Goal: Task Accomplishment & Management: Manage account settings

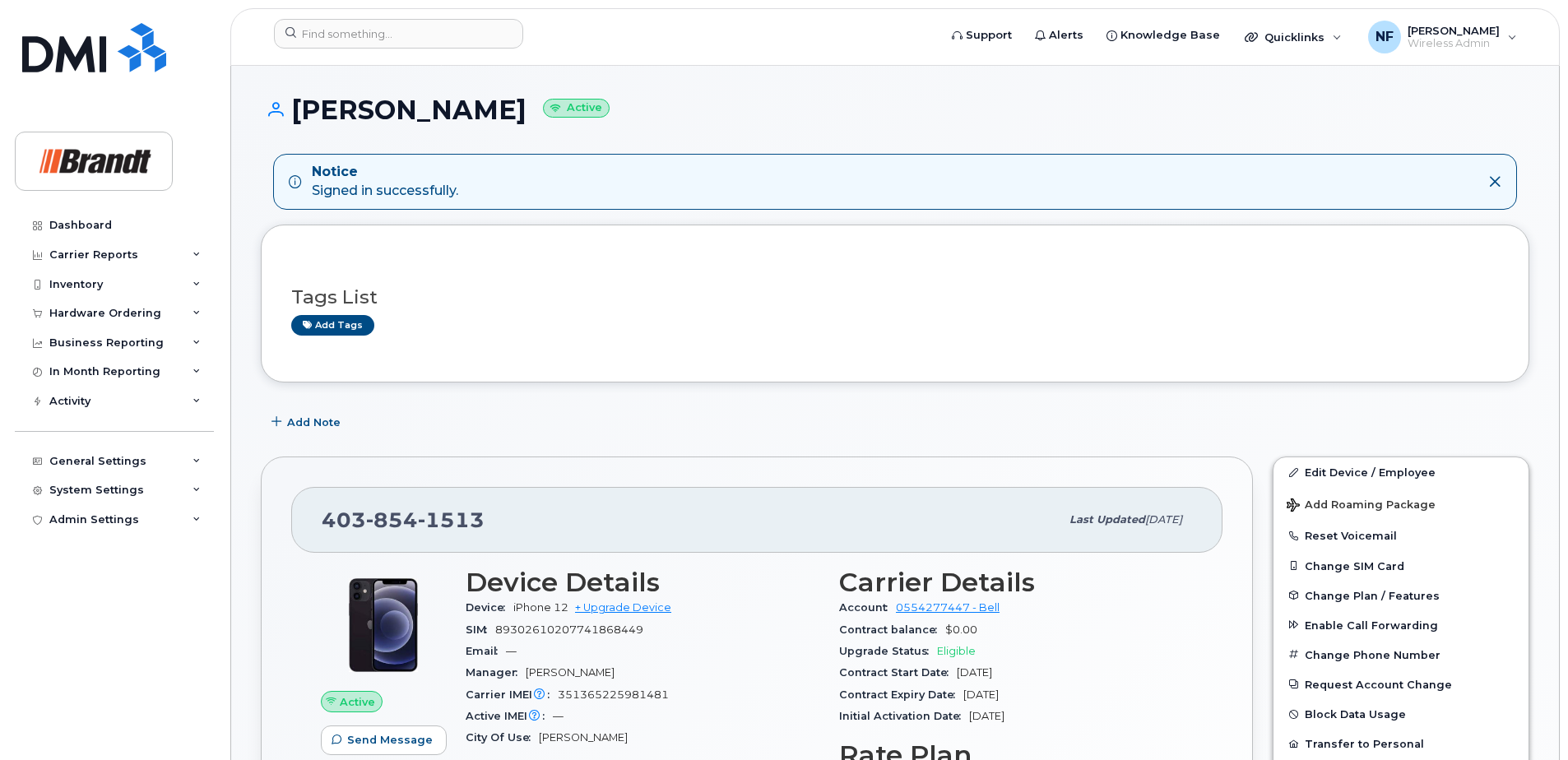
click at [505, 52] on div at bounding box center [600, 37] width 680 height 36
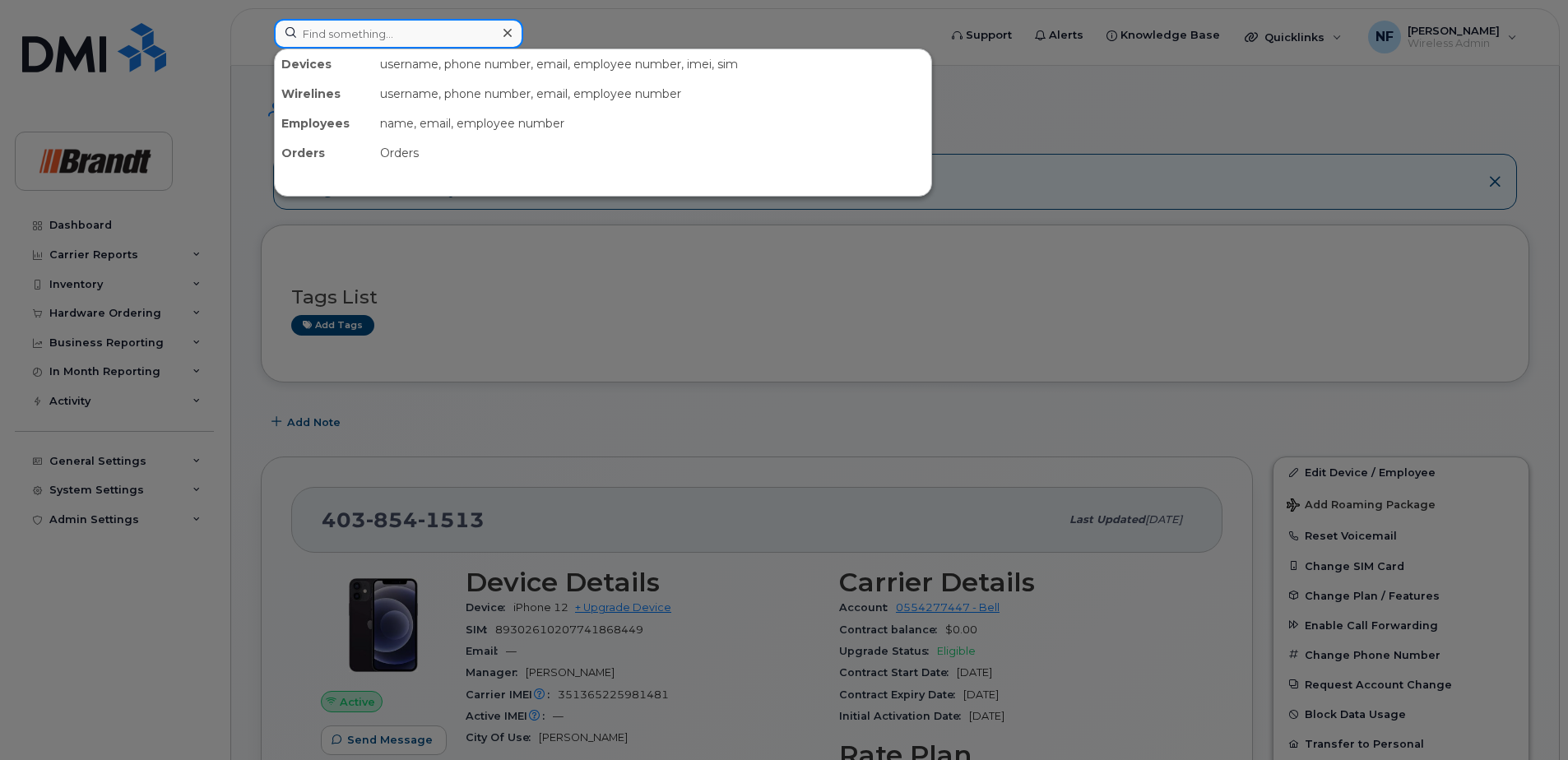
click at [481, 46] on input at bounding box center [398, 34] width 249 height 30
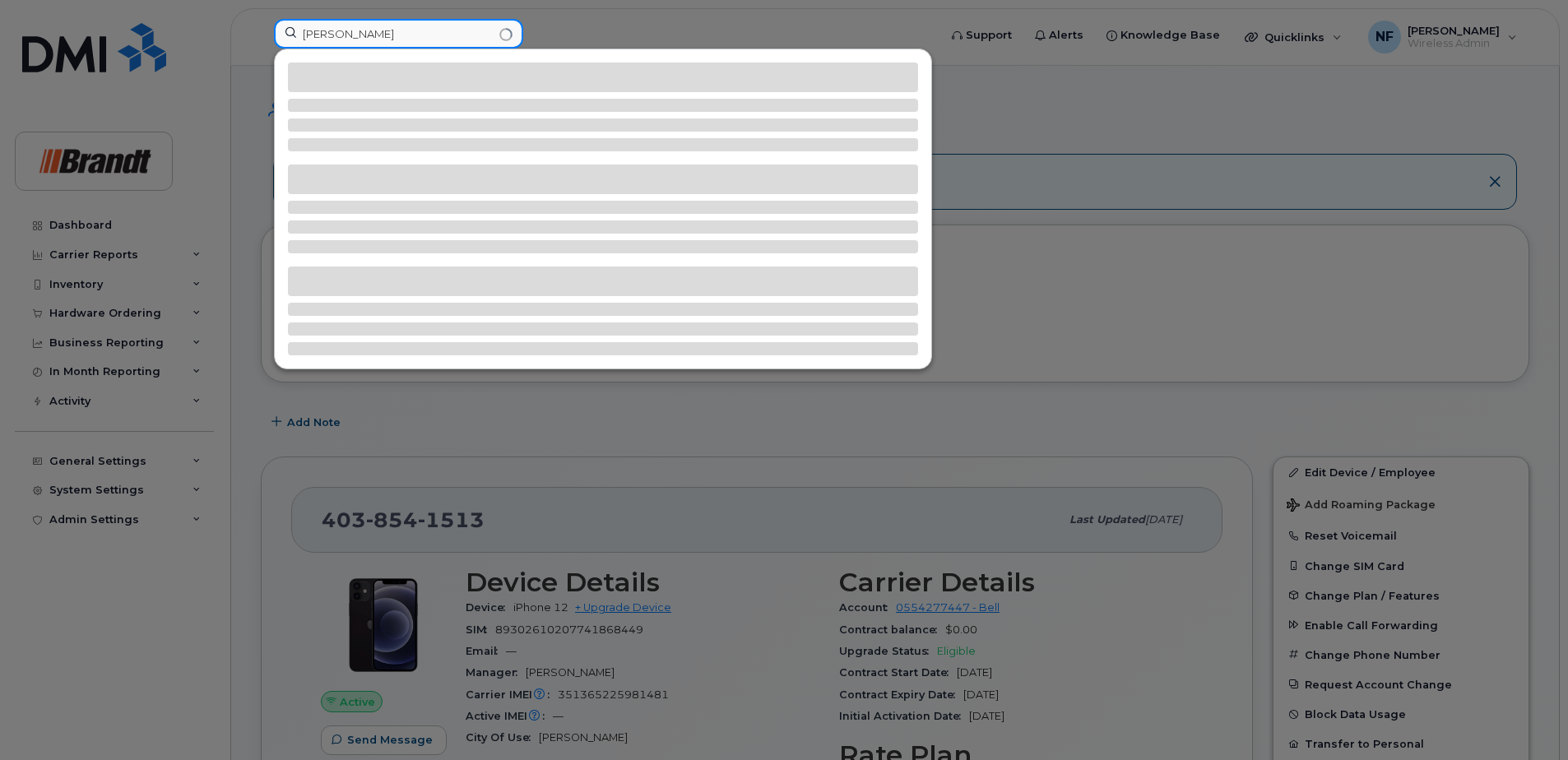
click at [332, 33] on input "mike ladd" at bounding box center [398, 34] width 249 height 30
click at [433, 32] on input "[PERSON_NAME]" at bounding box center [398, 34] width 249 height 30
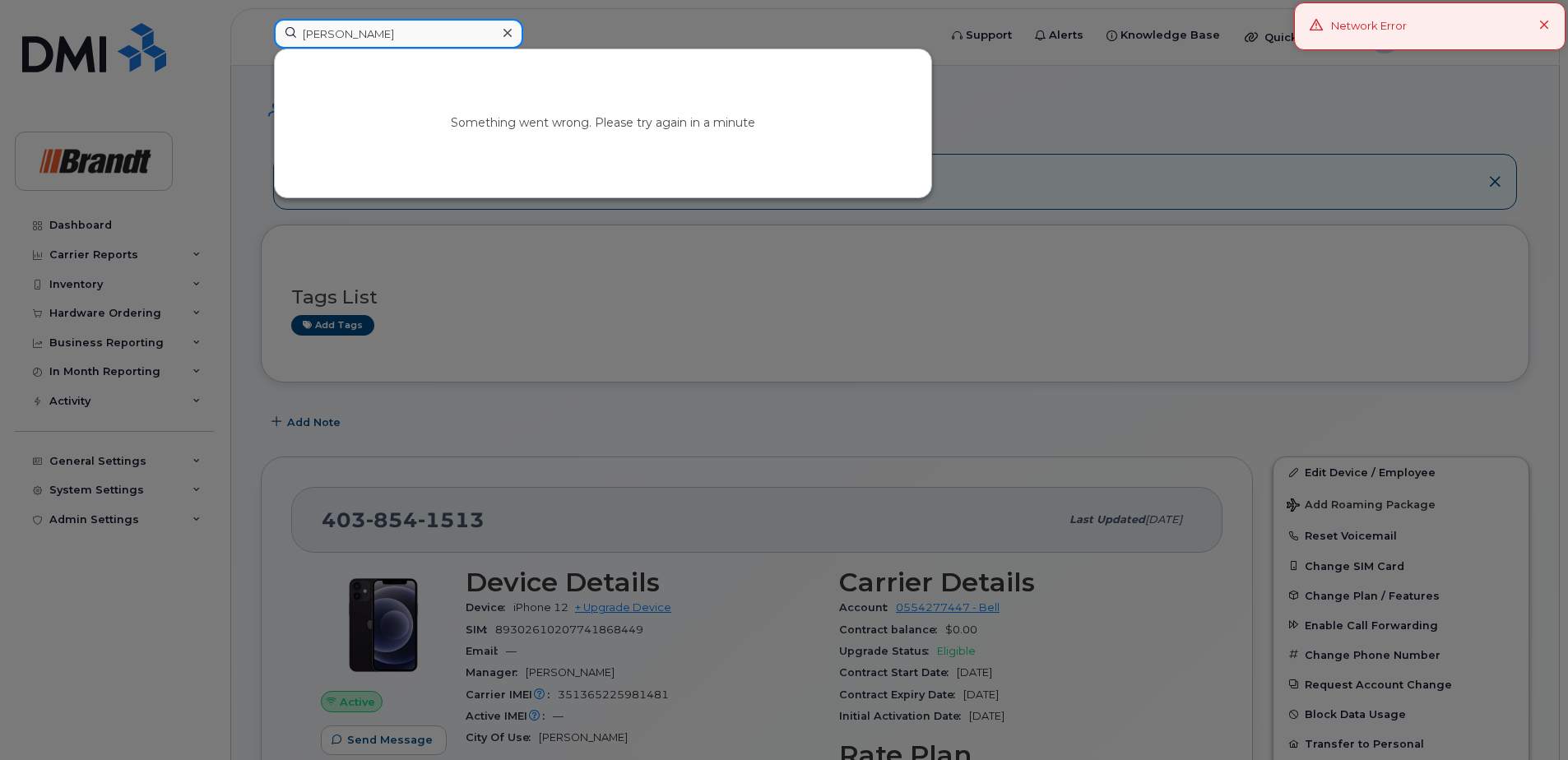
type input "[PERSON_NAME]"
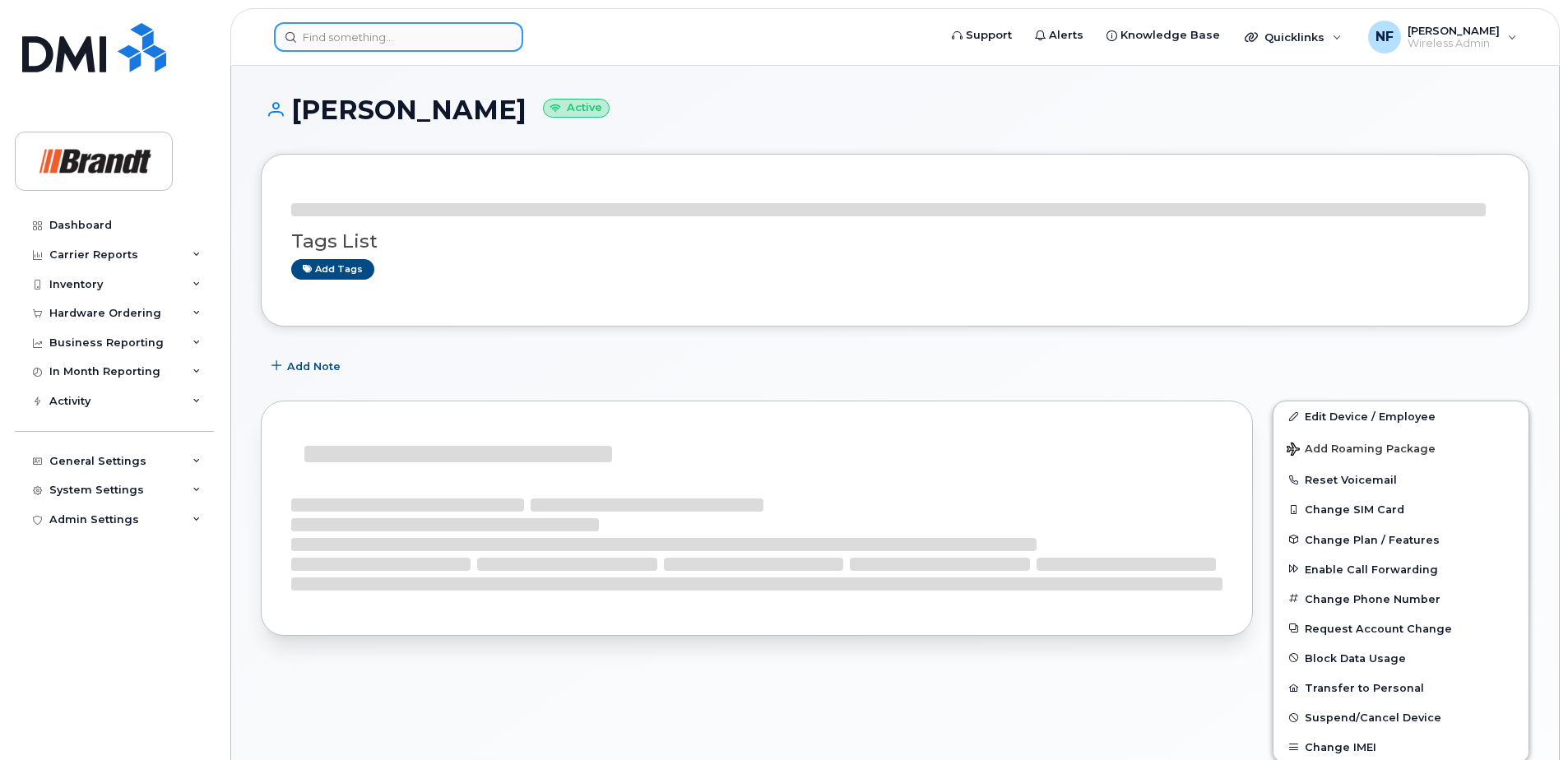
click at [402, 42] on input at bounding box center [398, 37] width 249 height 30
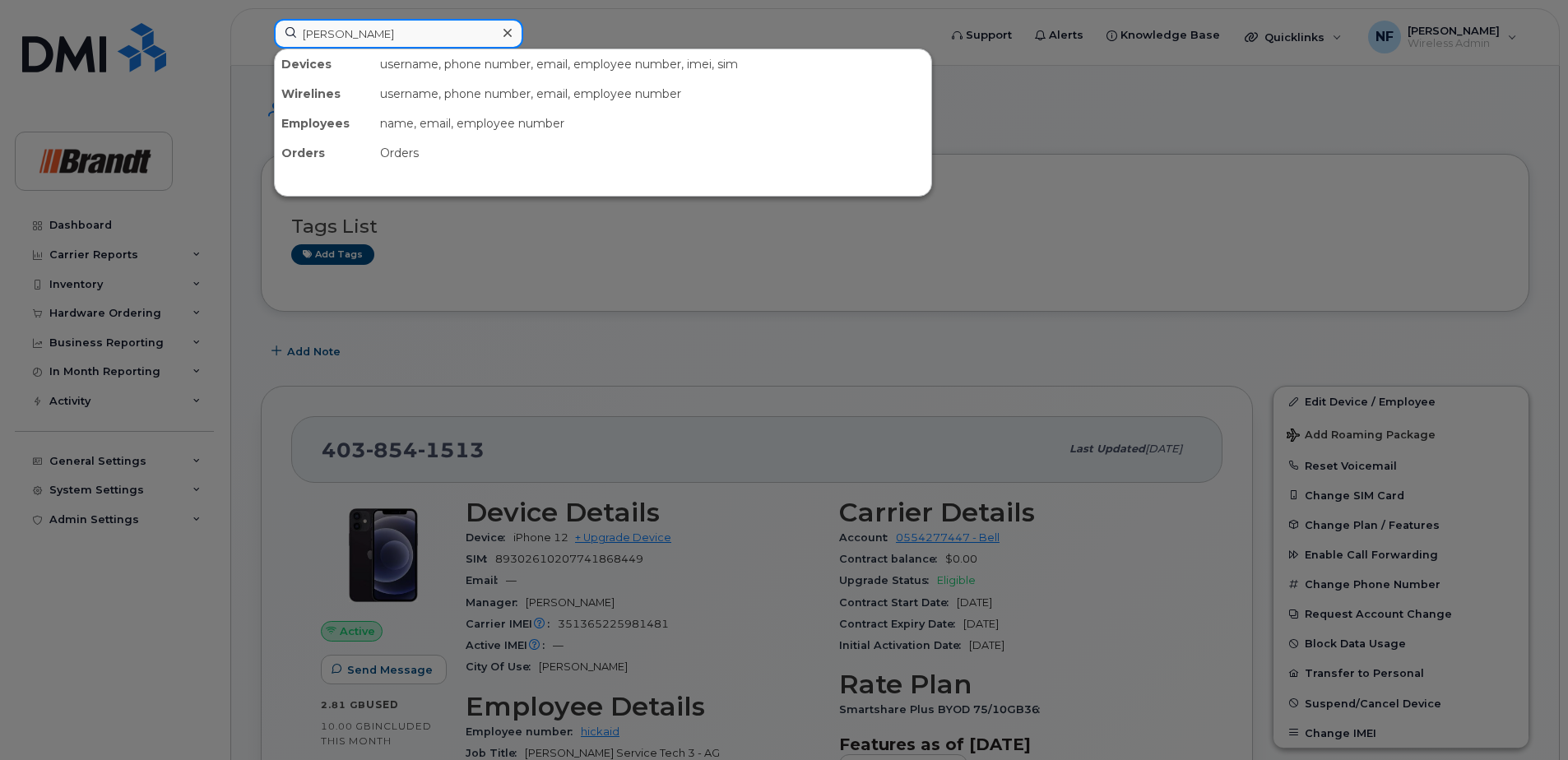
type input "ladd"
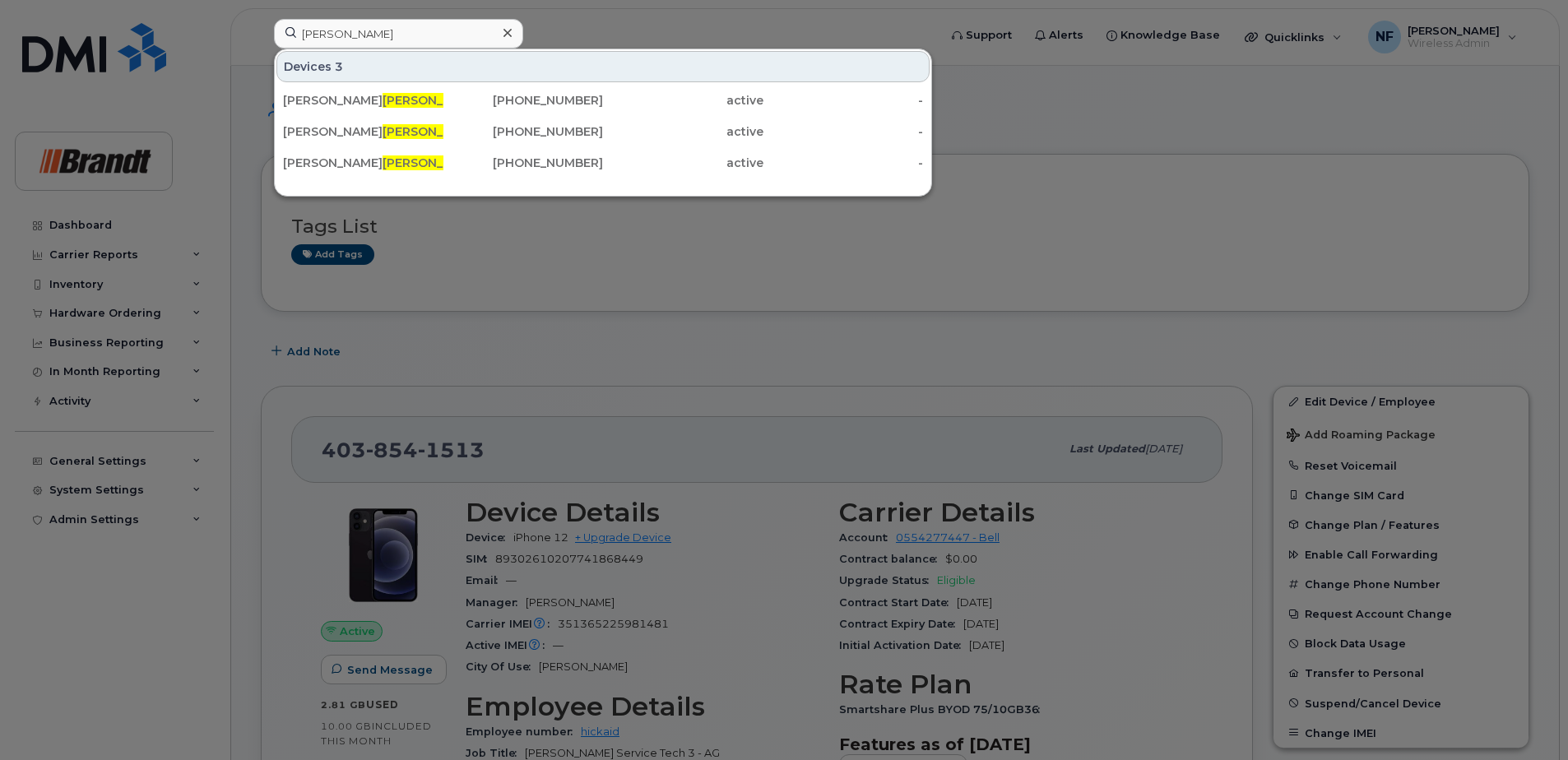
drag, startPoint x: 374, startPoint y: 135, endPoint x: 450, endPoint y: 152, distance: 77.9
click at [374, 135] on div "Mike Ladd" at bounding box center [363, 132] width 161 height 16
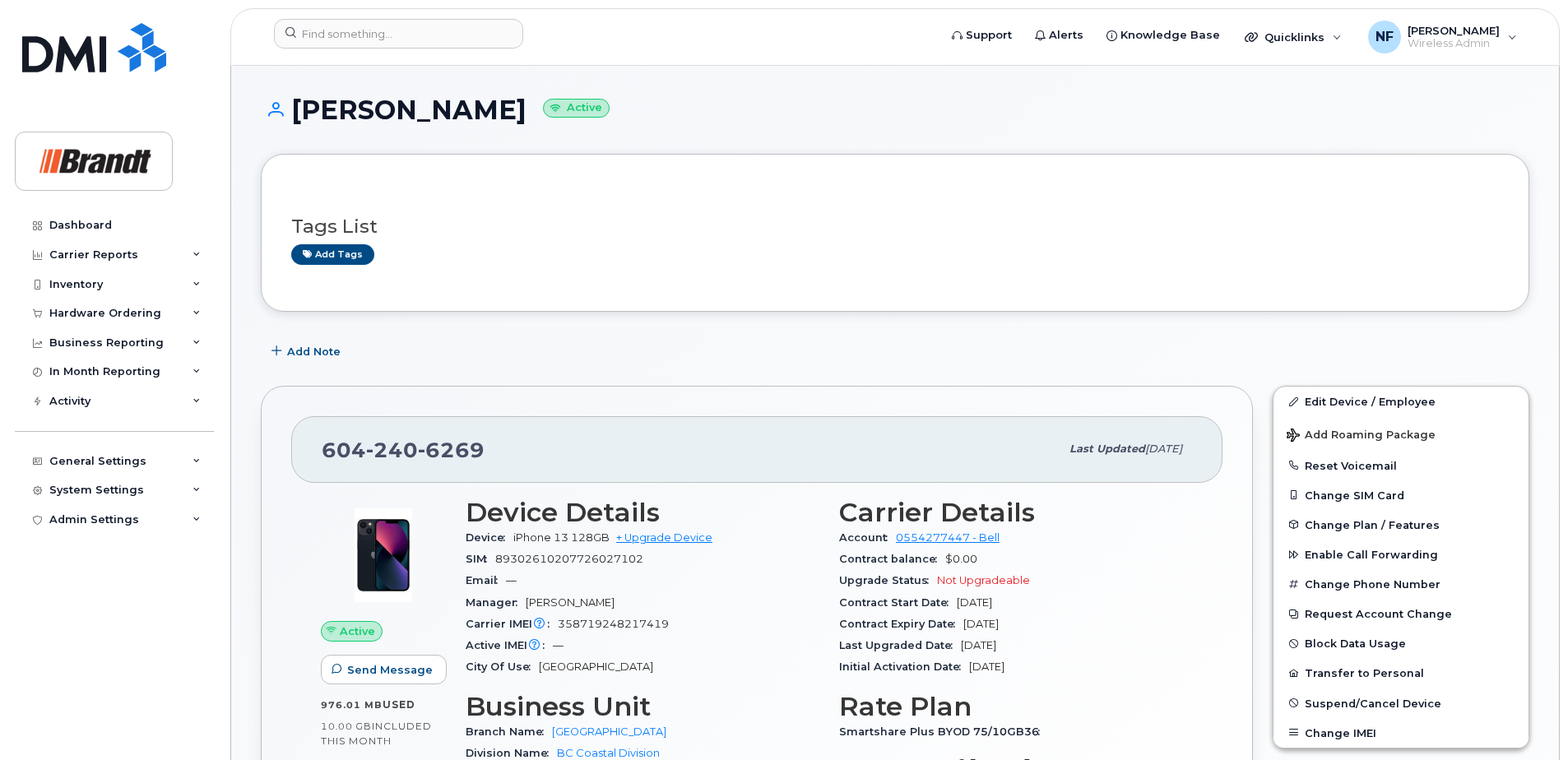
click at [419, 462] on div "604 240 6269" at bounding box center [690, 449] width 738 height 35
click at [456, 440] on span "6269" at bounding box center [451, 450] width 67 height 25
click at [456, 440] on span "6269" at bounding box center [451, 450] width 67 height 25
copy span "604 240 6269"
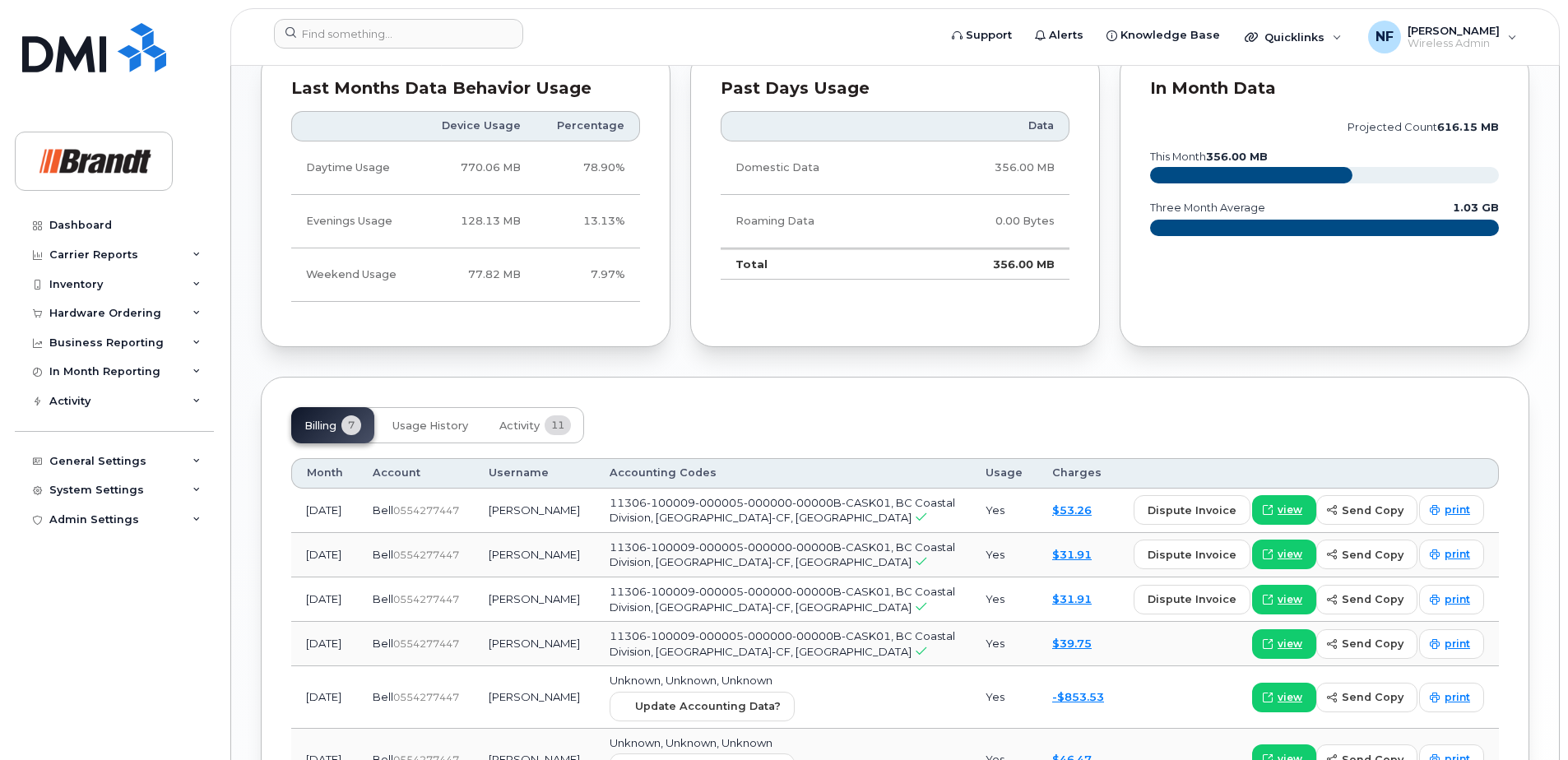
scroll to position [1126, 0]
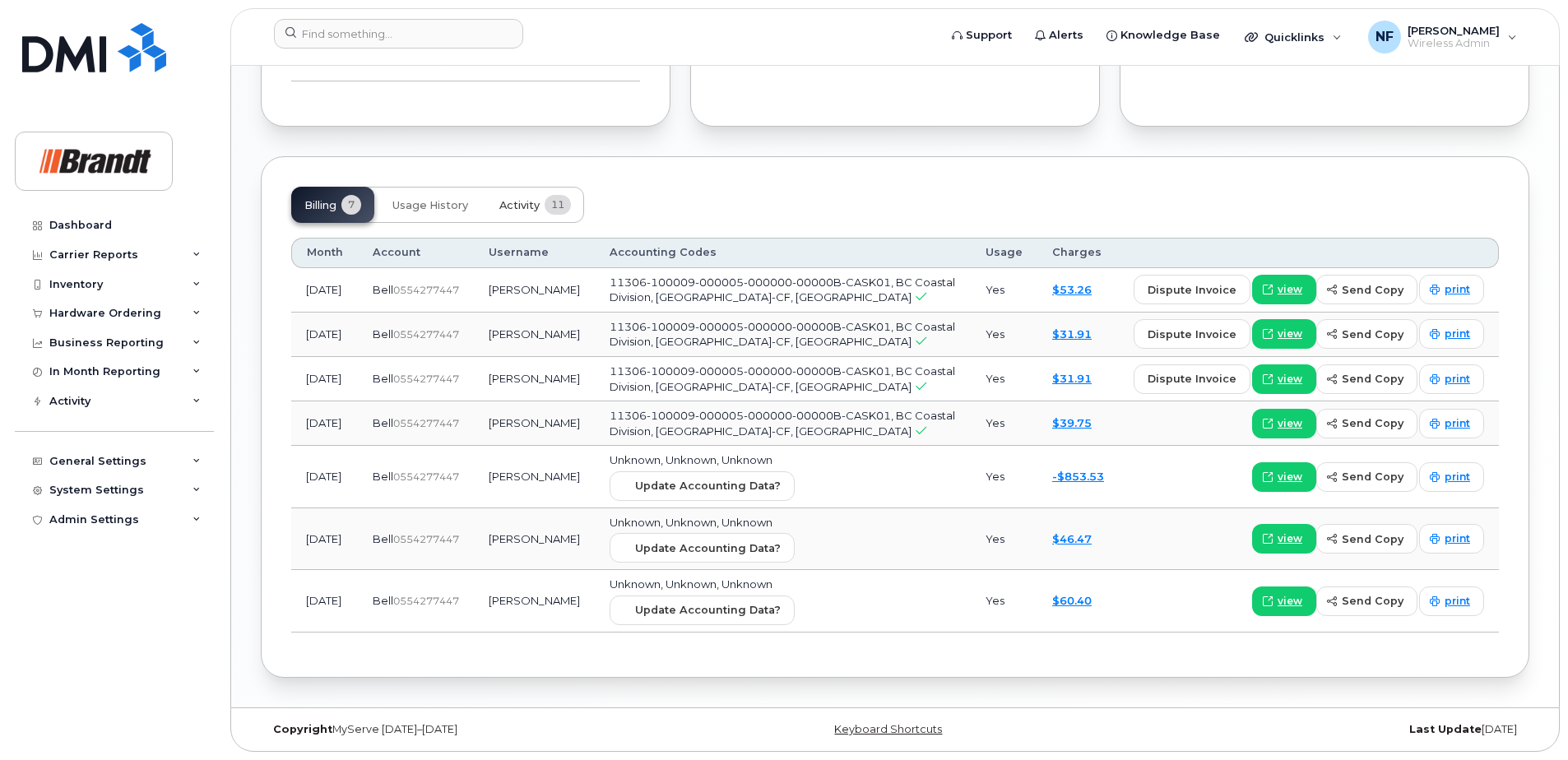
click at [508, 207] on span "Activity" at bounding box center [519, 206] width 40 height 13
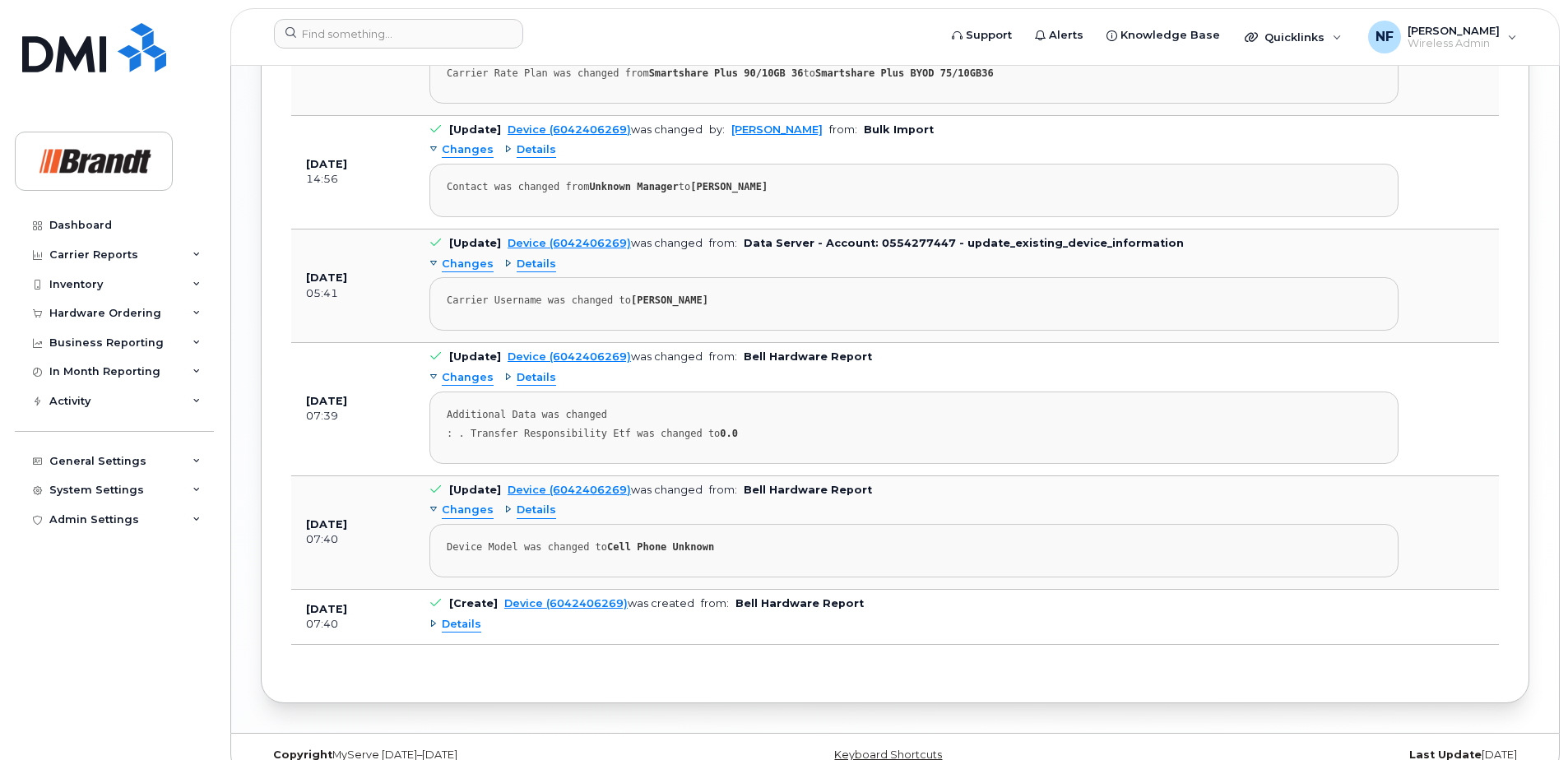
scroll to position [1892, 0]
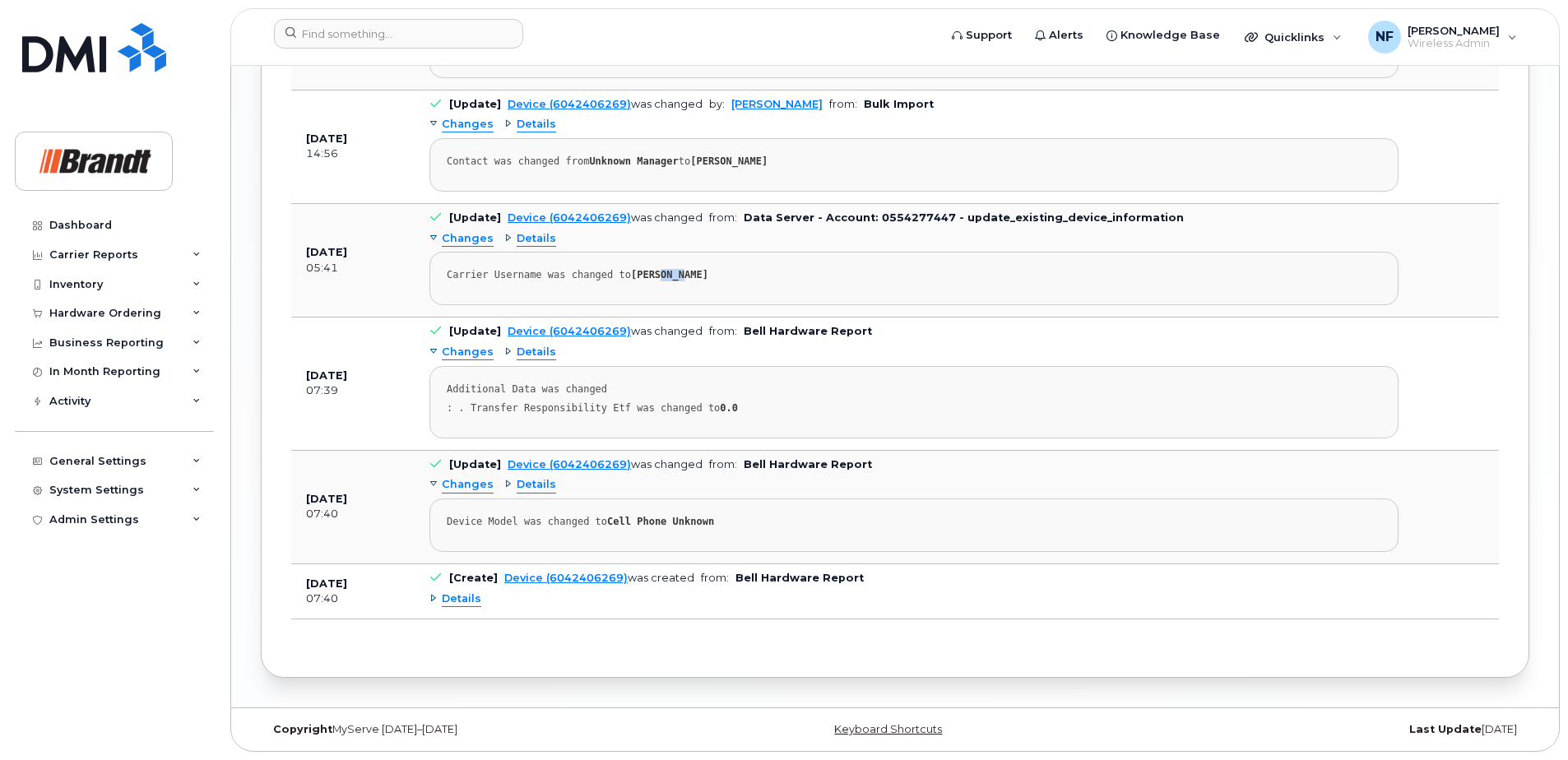
drag, startPoint x: 649, startPoint y: 278, endPoint x: 669, endPoint y: 276, distance: 20.1
click at [669, 276] on strong "[PERSON_NAME]" at bounding box center [670, 274] width 77 height 12
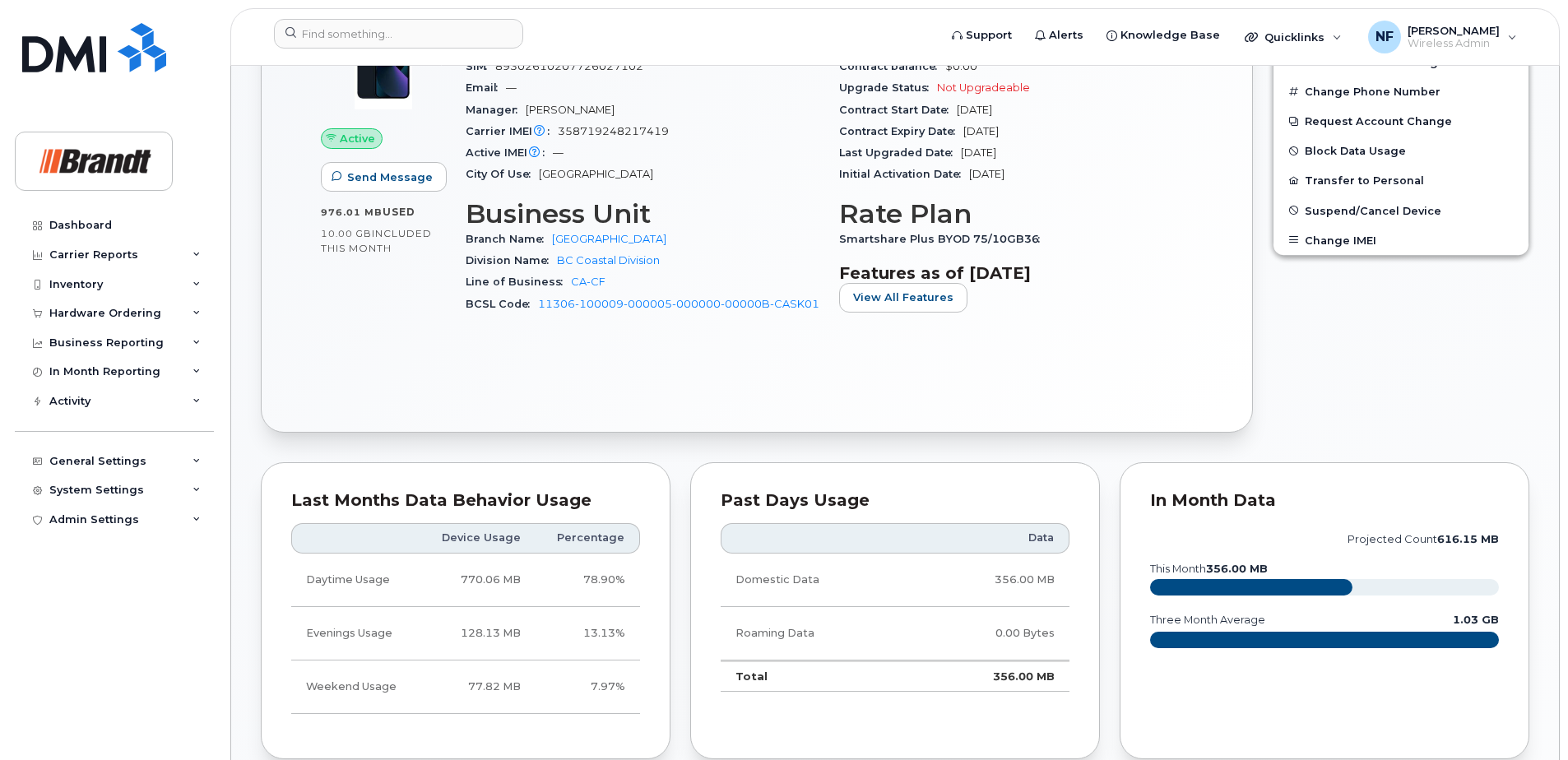
scroll to position [0, 0]
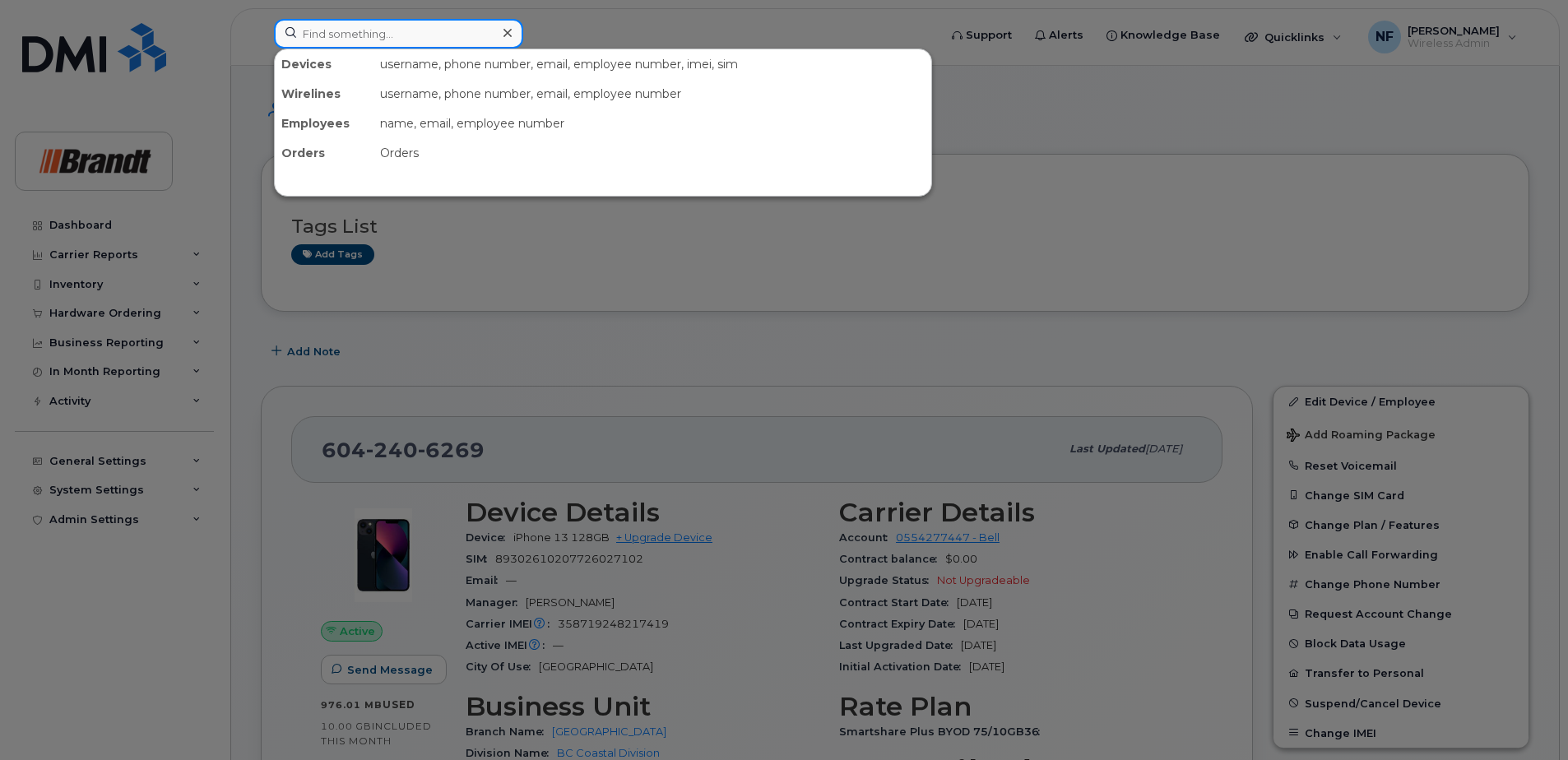
click at [375, 40] on input at bounding box center [398, 34] width 249 height 30
paste input "6048661758"
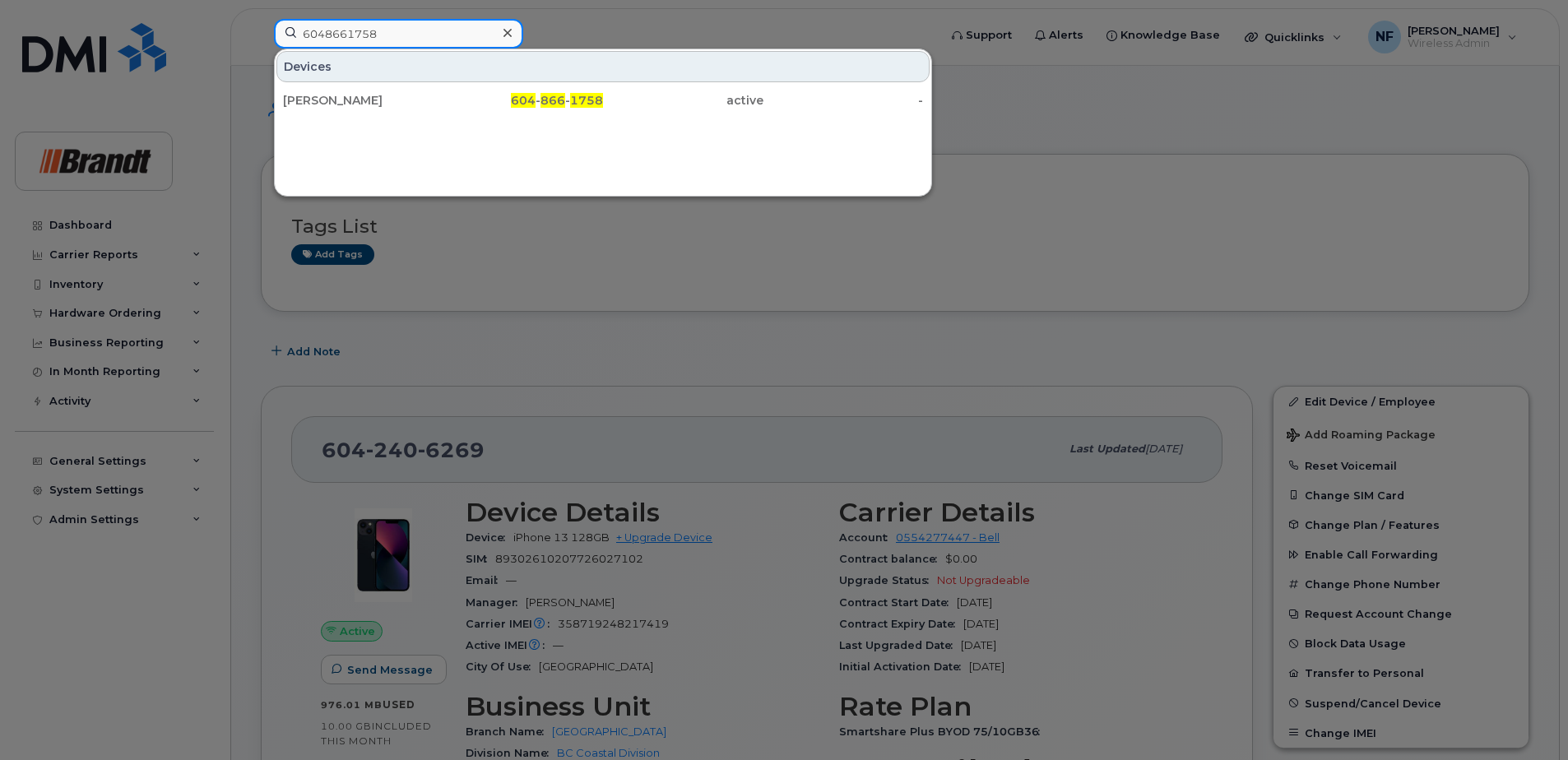
type input "6048661758"
click at [413, 101] on div "Michael Ladd" at bounding box center [363, 101] width 161 height 16
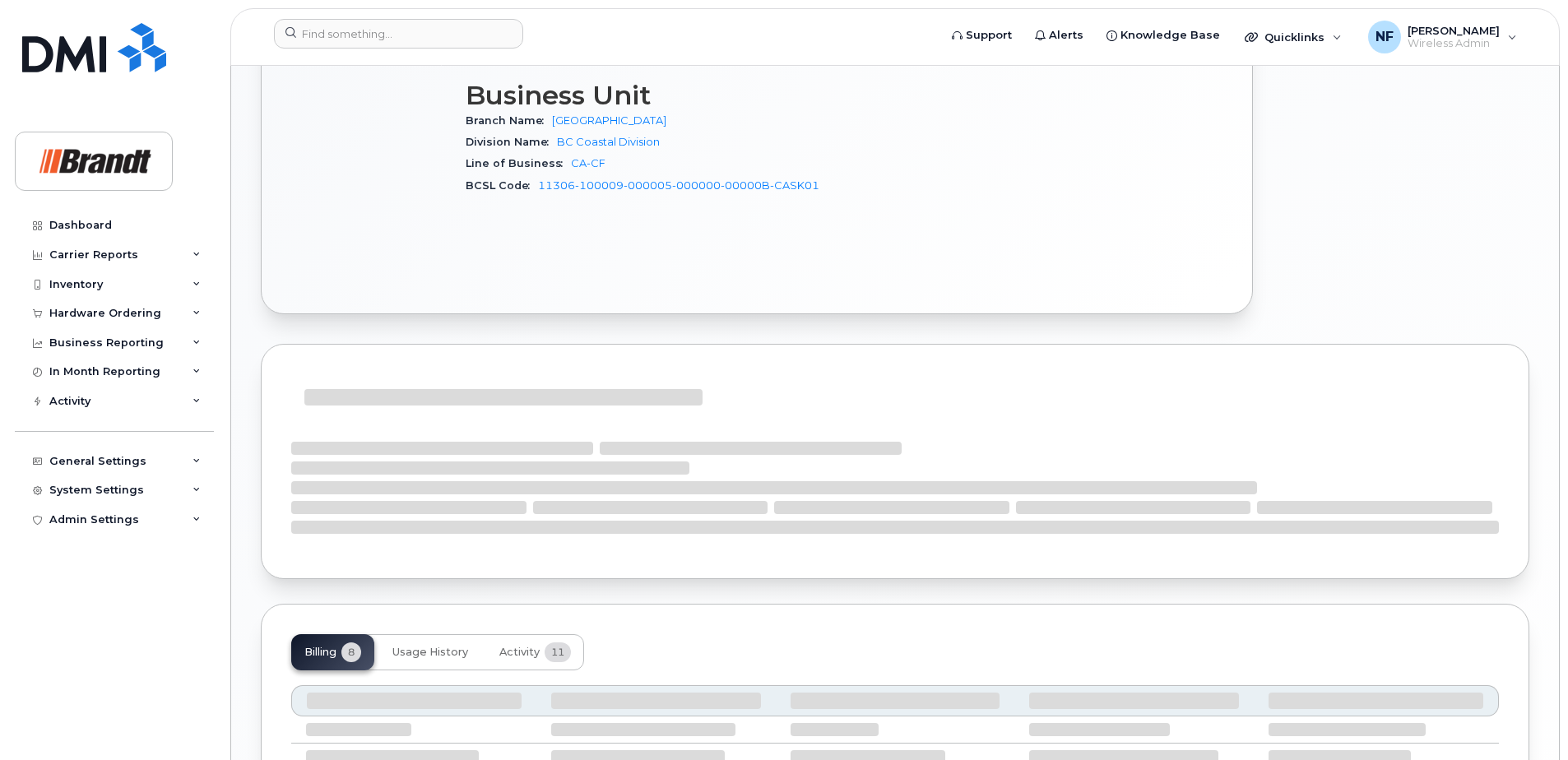
scroll to position [1015, 0]
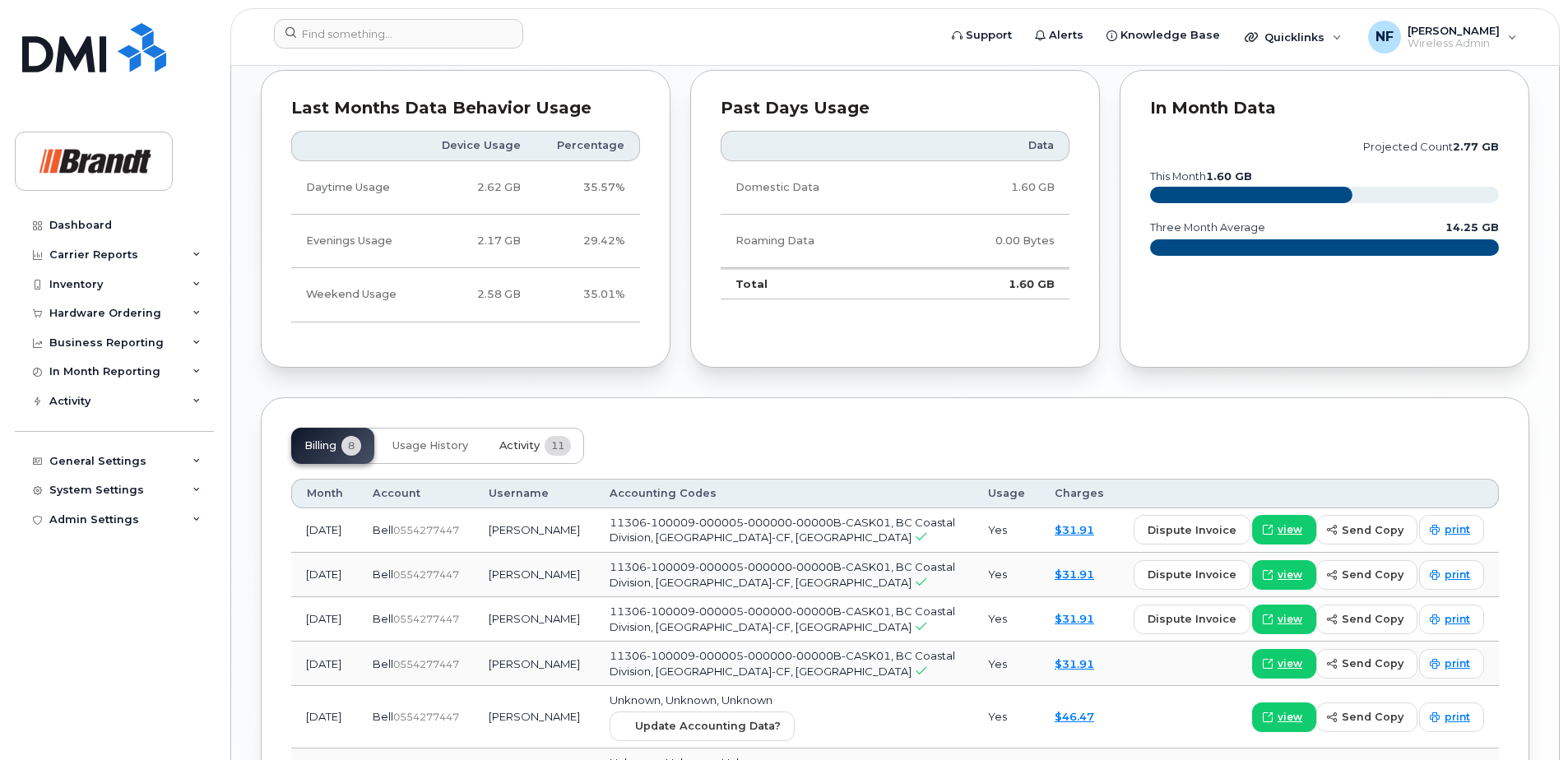
click at [526, 438] on button "Activity 11" at bounding box center [535, 446] width 98 height 36
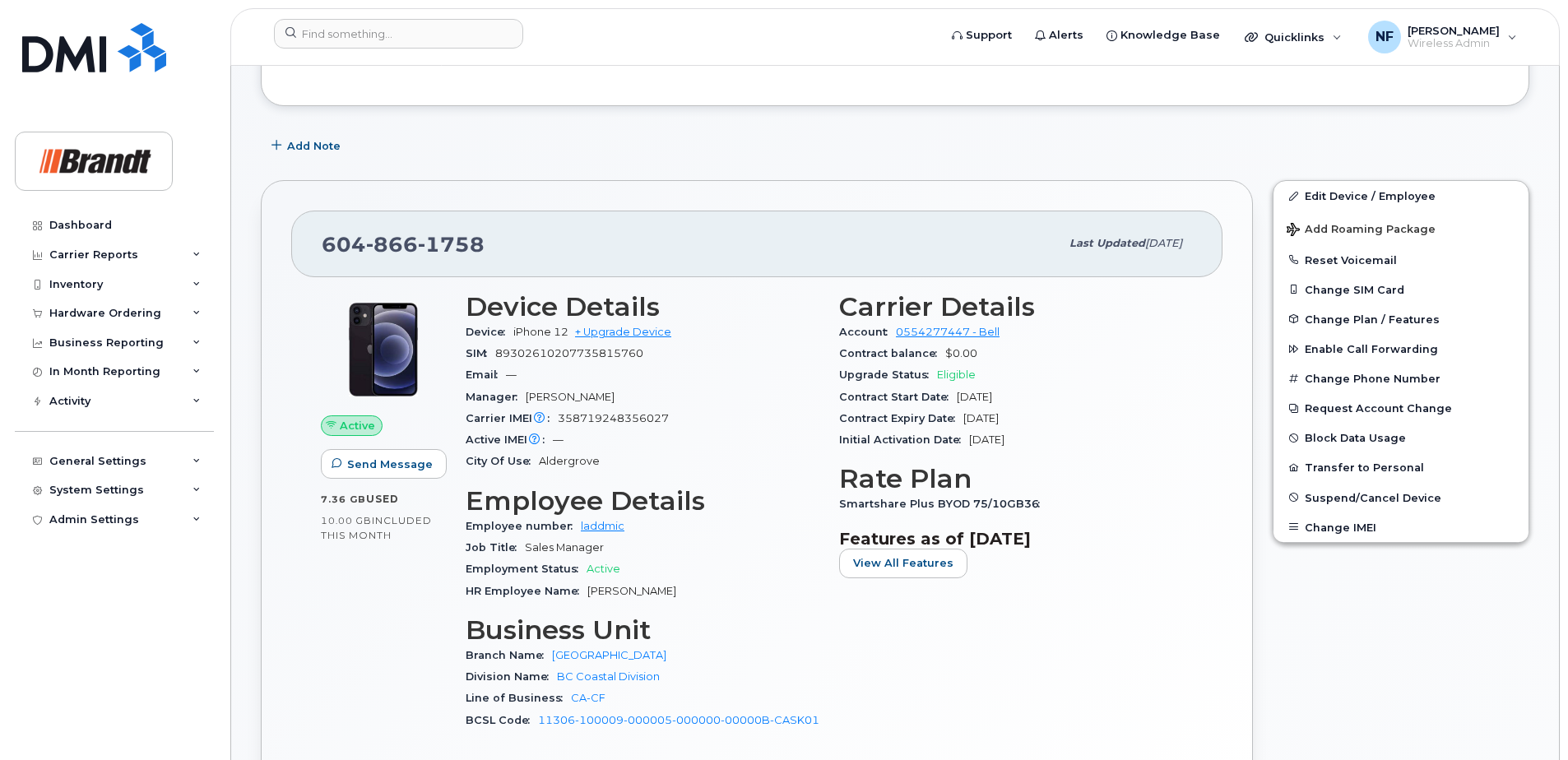
scroll to position [0, 0]
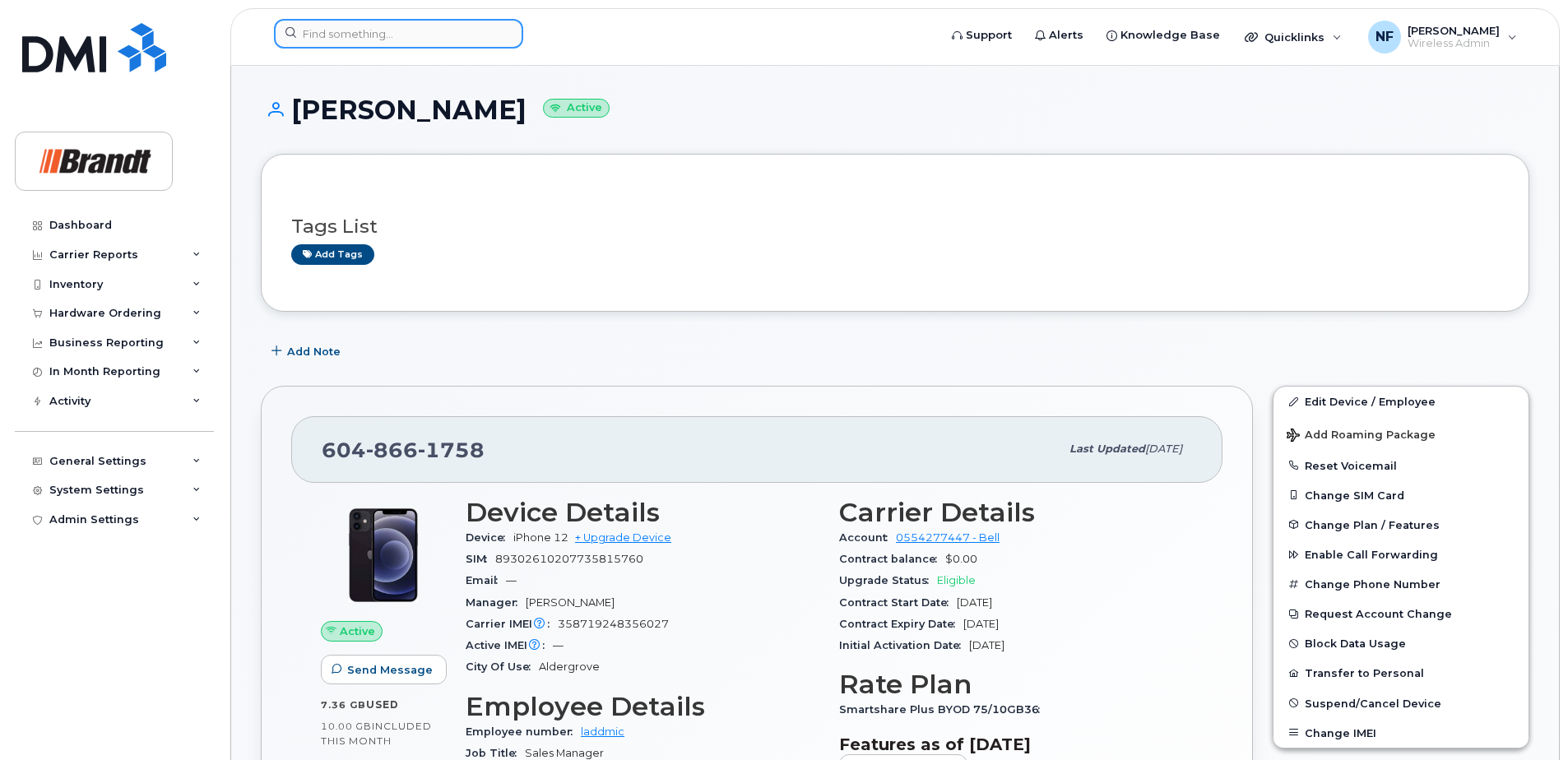
click at [377, 40] on input at bounding box center [398, 34] width 249 height 30
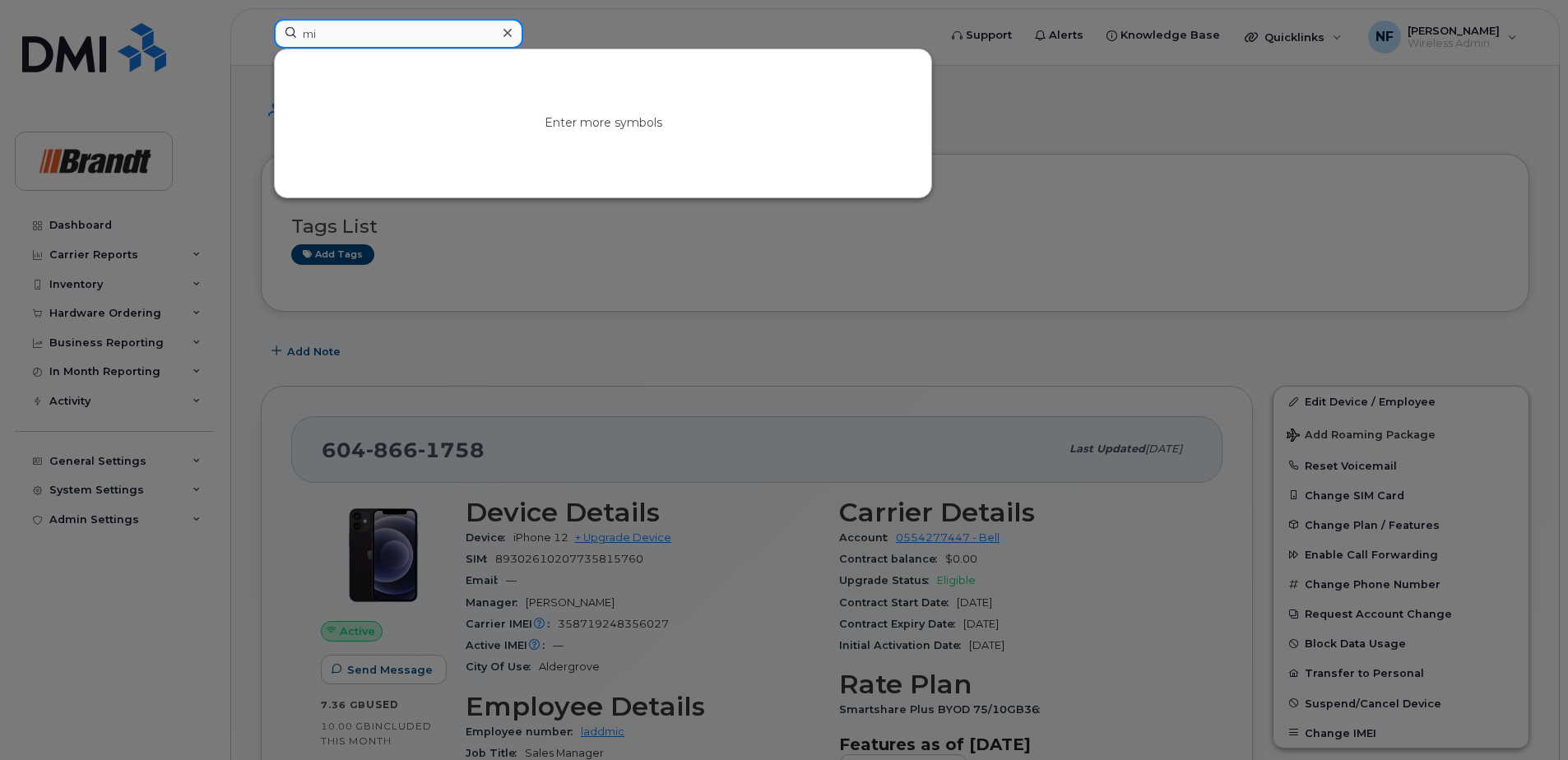
type input "m"
type input "[PERSON_NAME]"
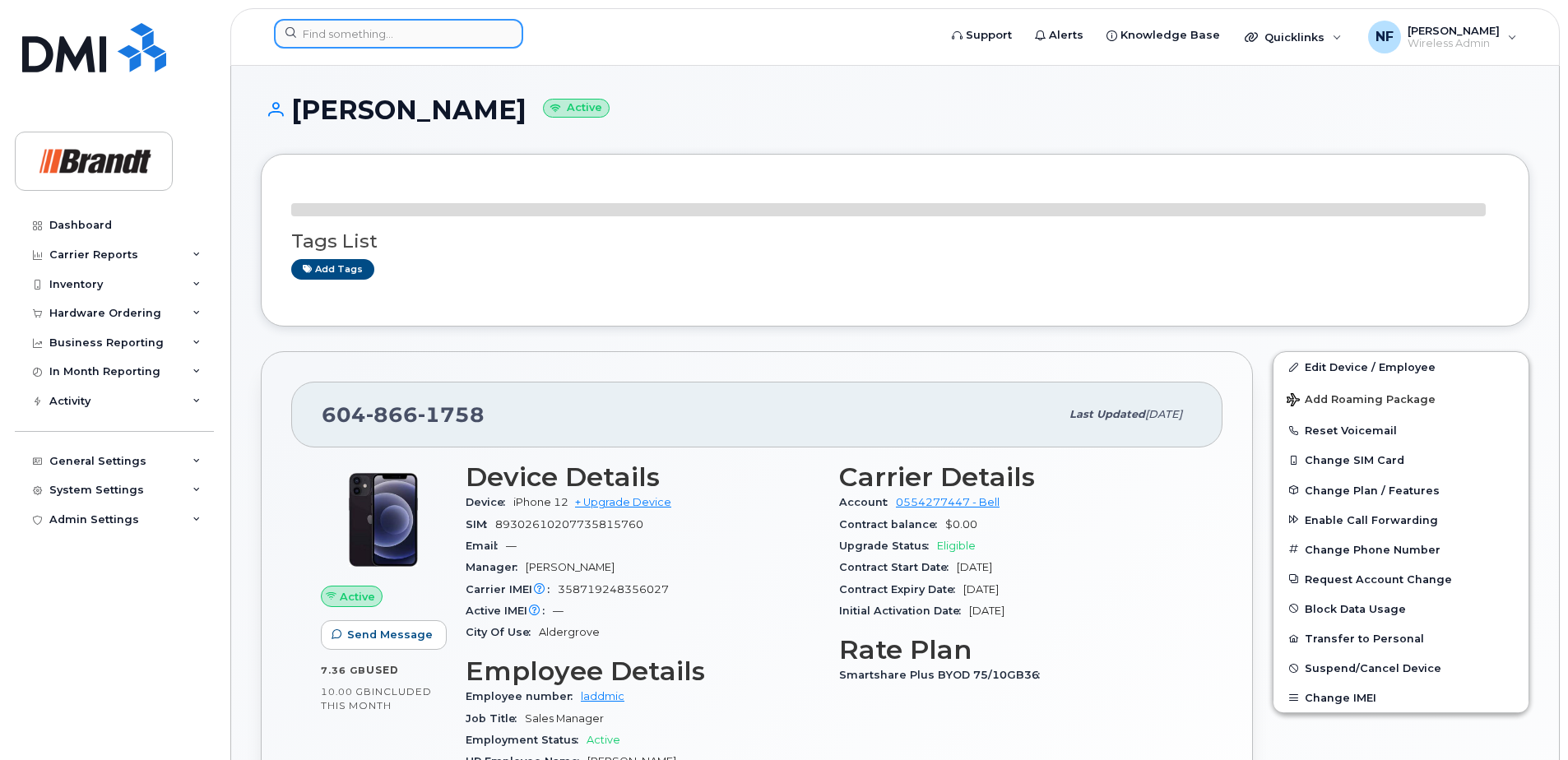
click at [424, 23] on input at bounding box center [398, 34] width 249 height 30
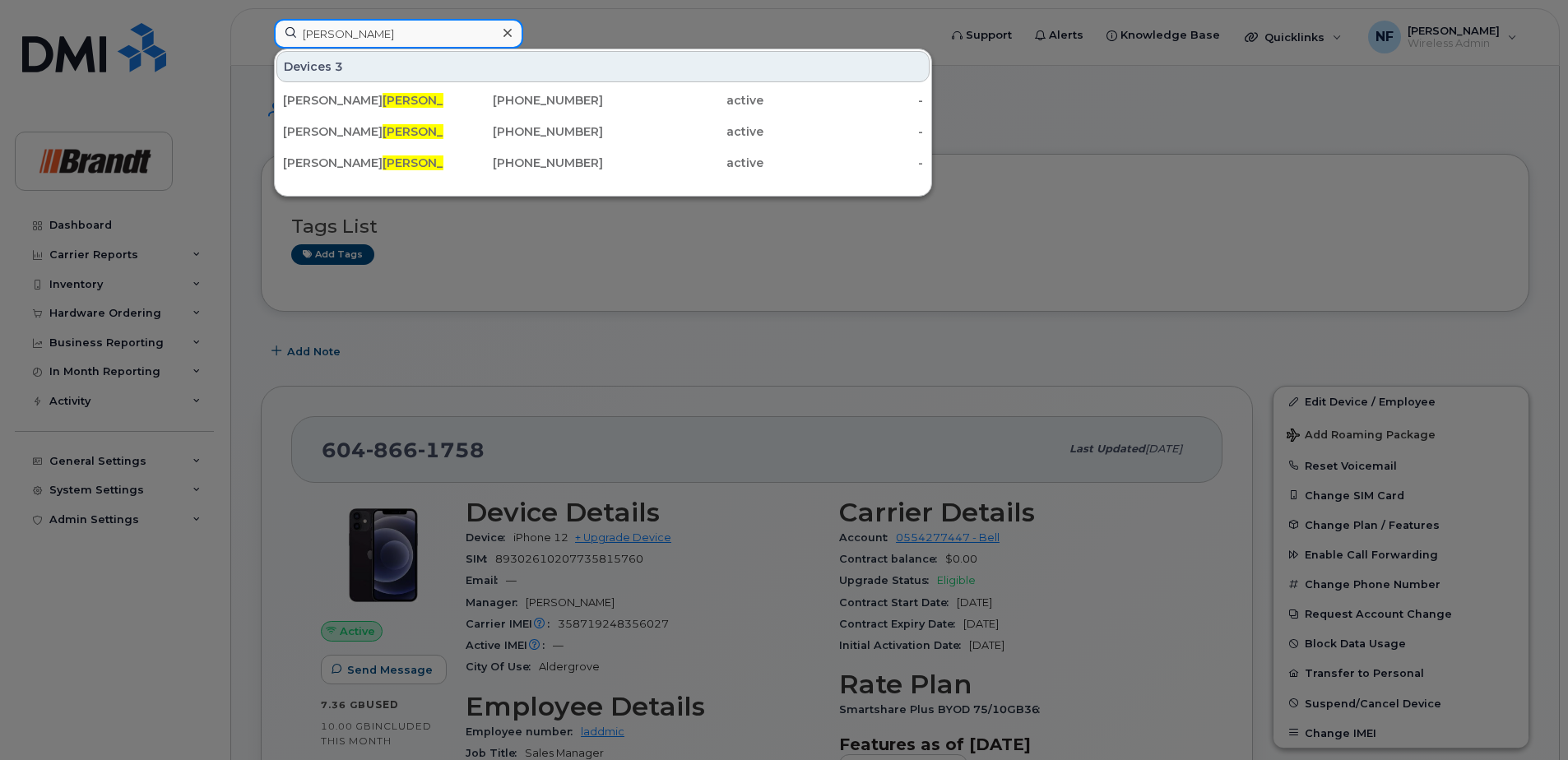
type input "ladd"
click at [428, 130] on div "Mike Ladd" at bounding box center [363, 132] width 161 height 16
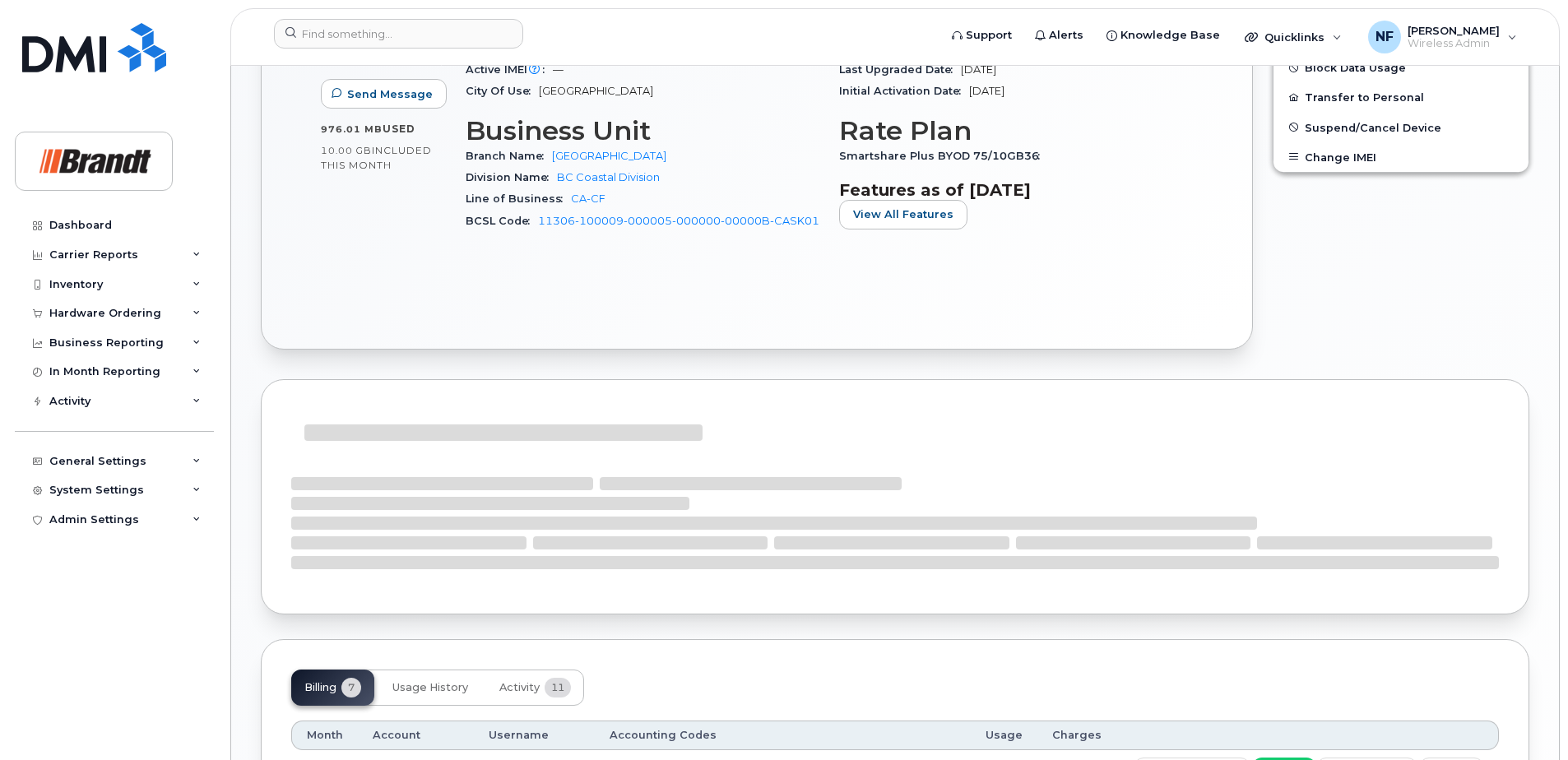
scroll to position [988, 0]
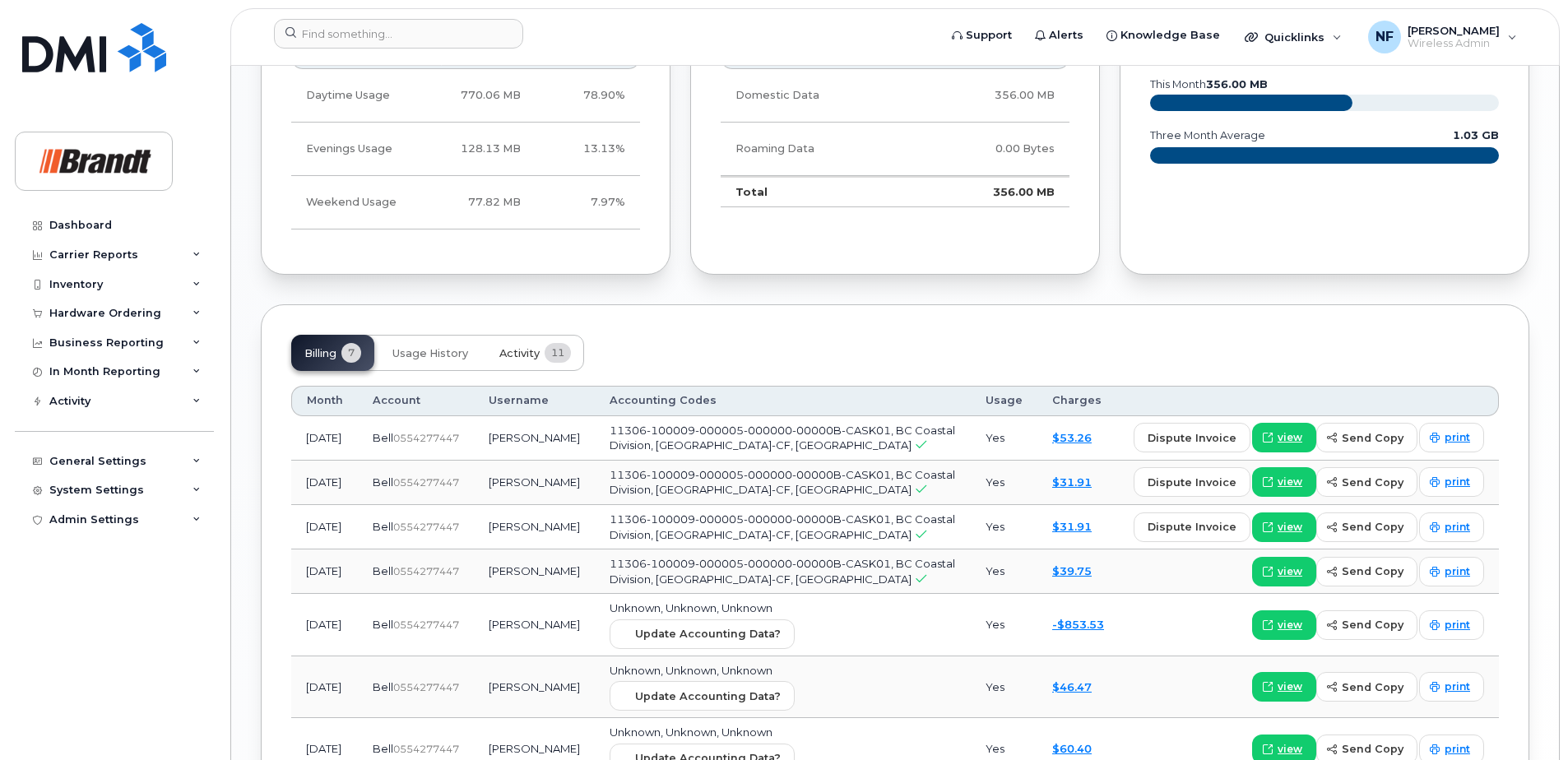
click at [541, 363] on button "Activity 11" at bounding box center [535, 353] width 98 height 36
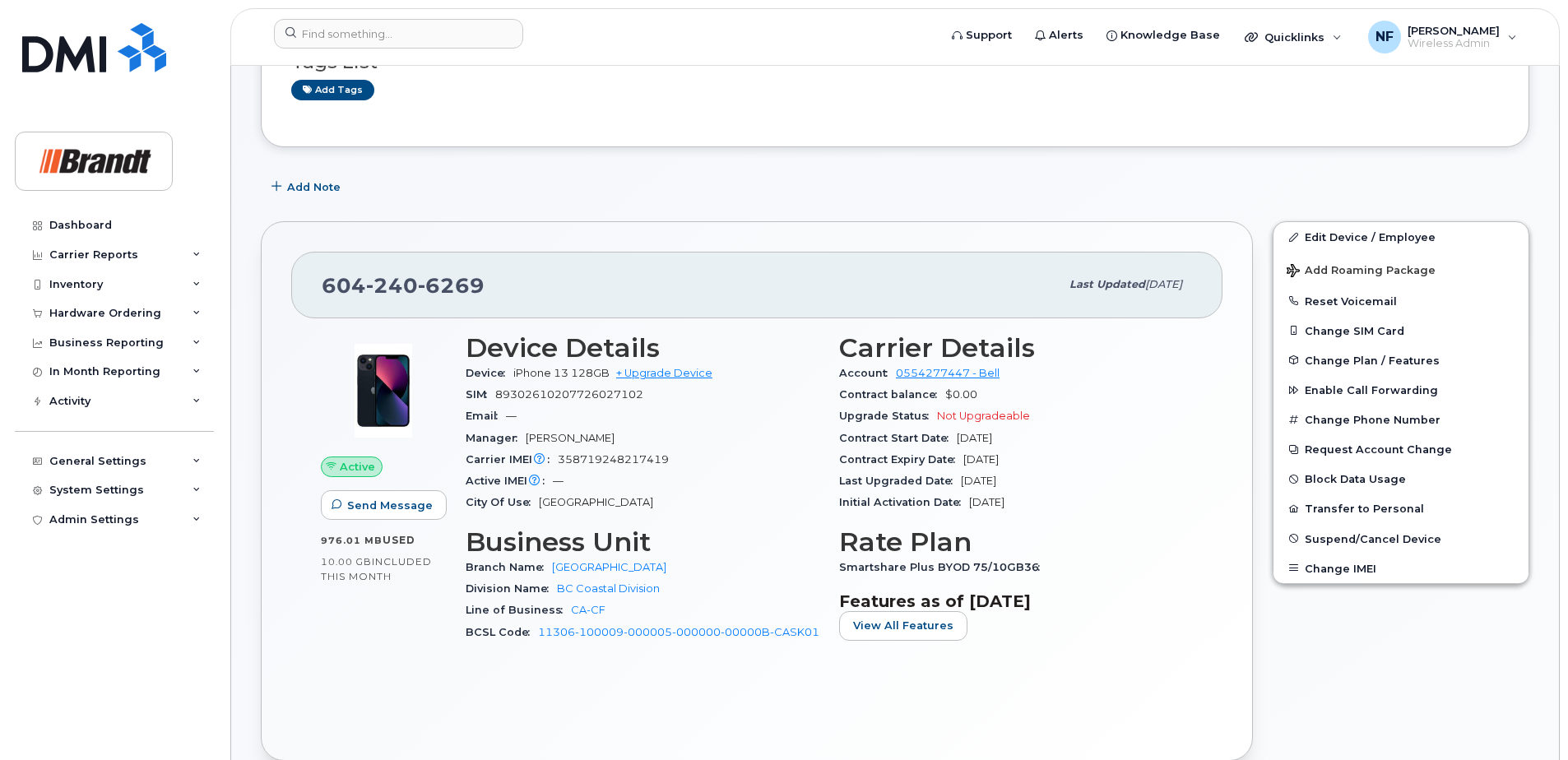
scroll to position [0, 0]
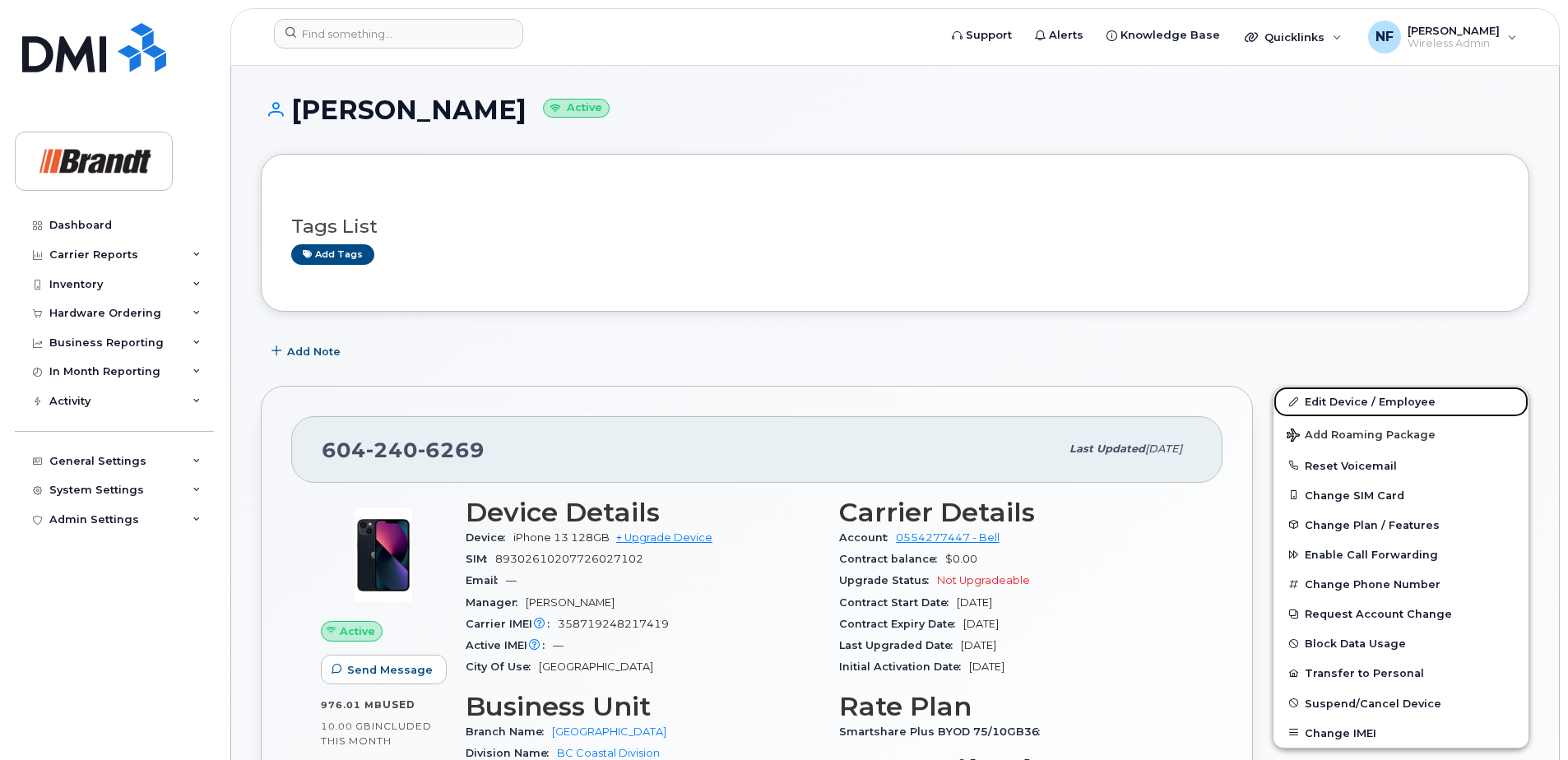
click at [1369, 402] on link "Edit Device / Employee" at bounding box center [1400, 401] width 255 height 30
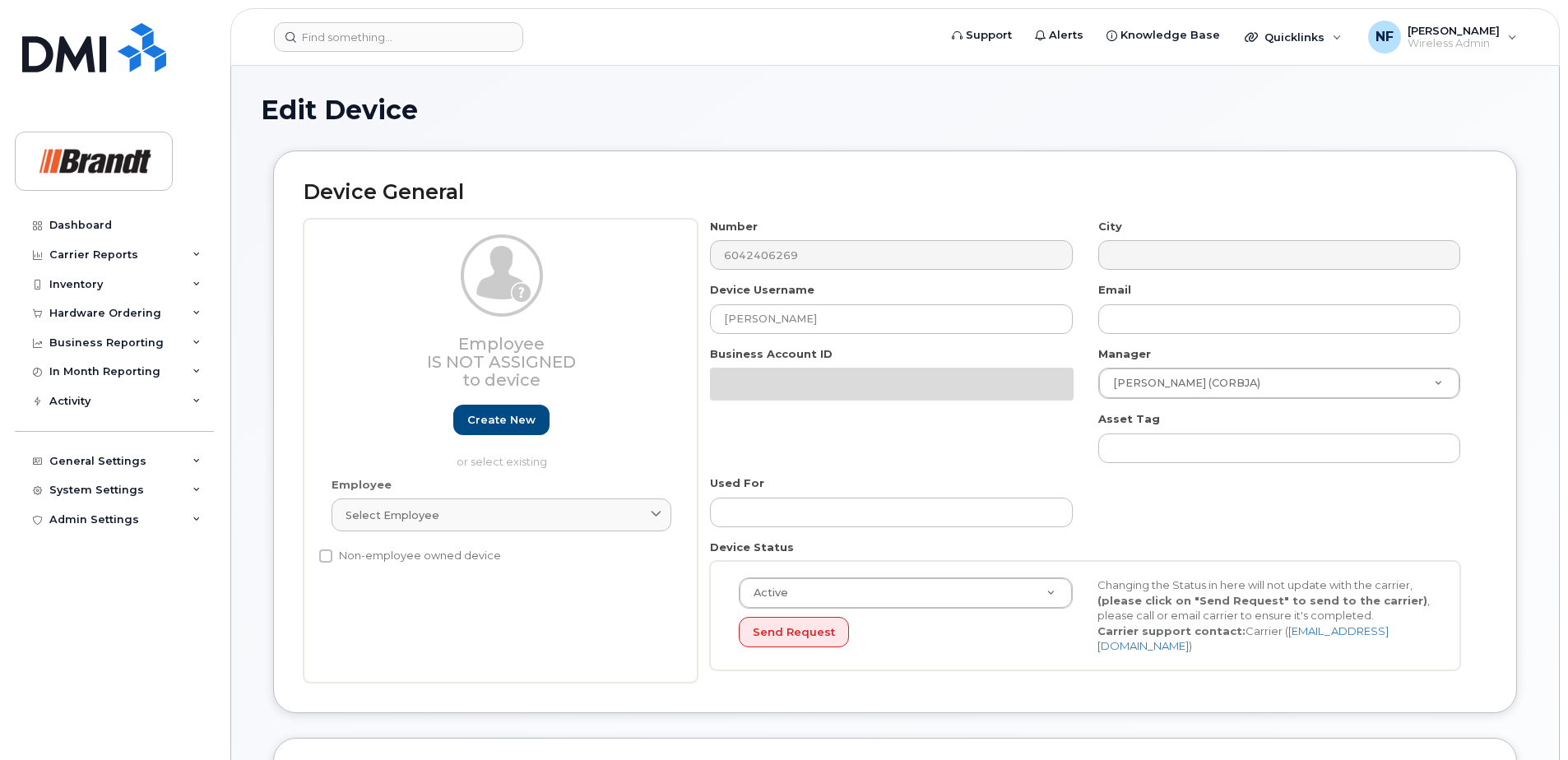
select select "34499238"
select select "34499245"
select select "35155013"
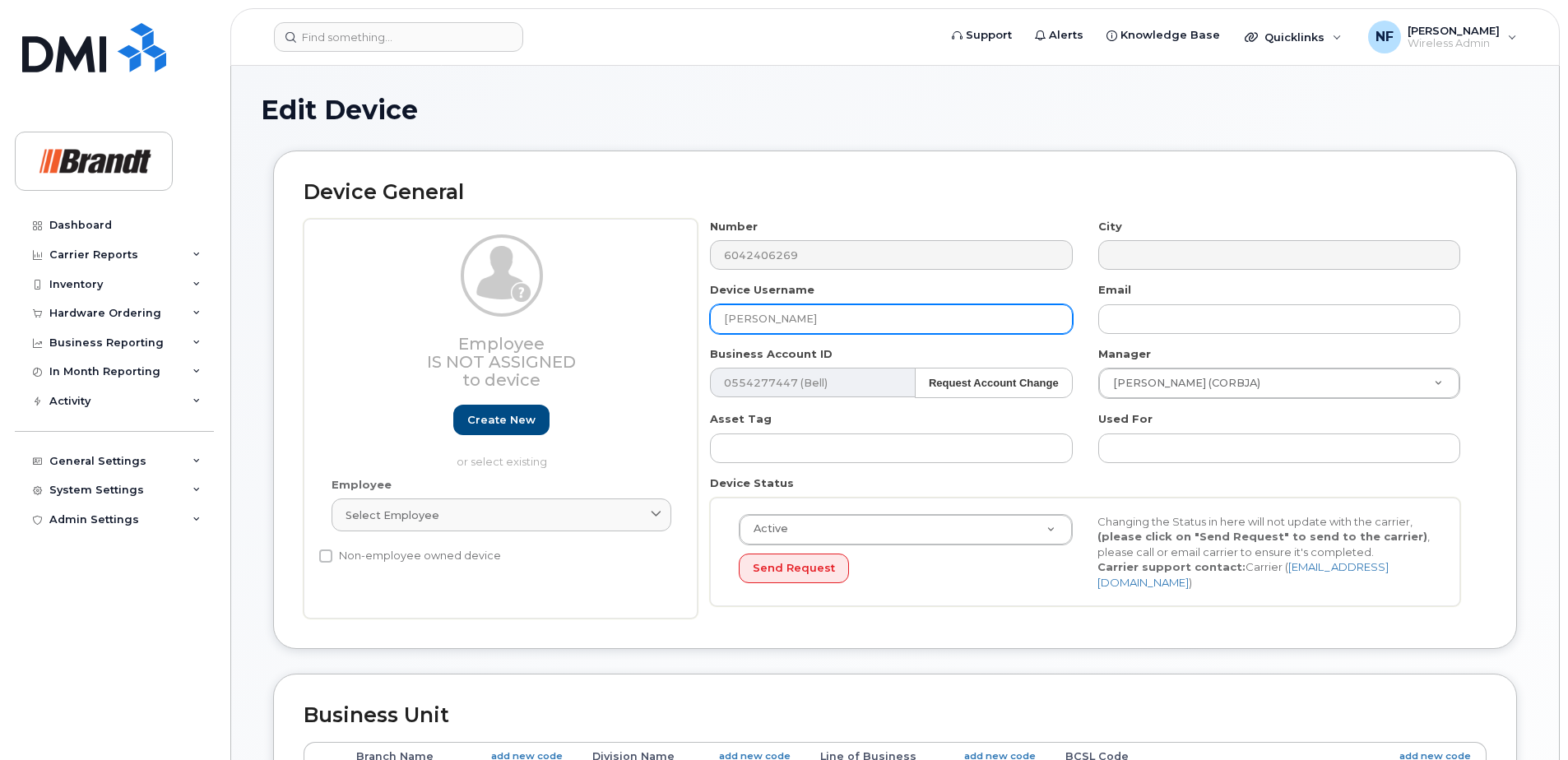
drag, startPoint x: 786, startPoint y: 319, endPoint x: 666, endPoint y: 323, distance: 120.1
click at [666, 323] on div "Employee Is not assigned to device Create new or select existing Employee Selec…" at bounding box center [895, 420] width 1183 height 401
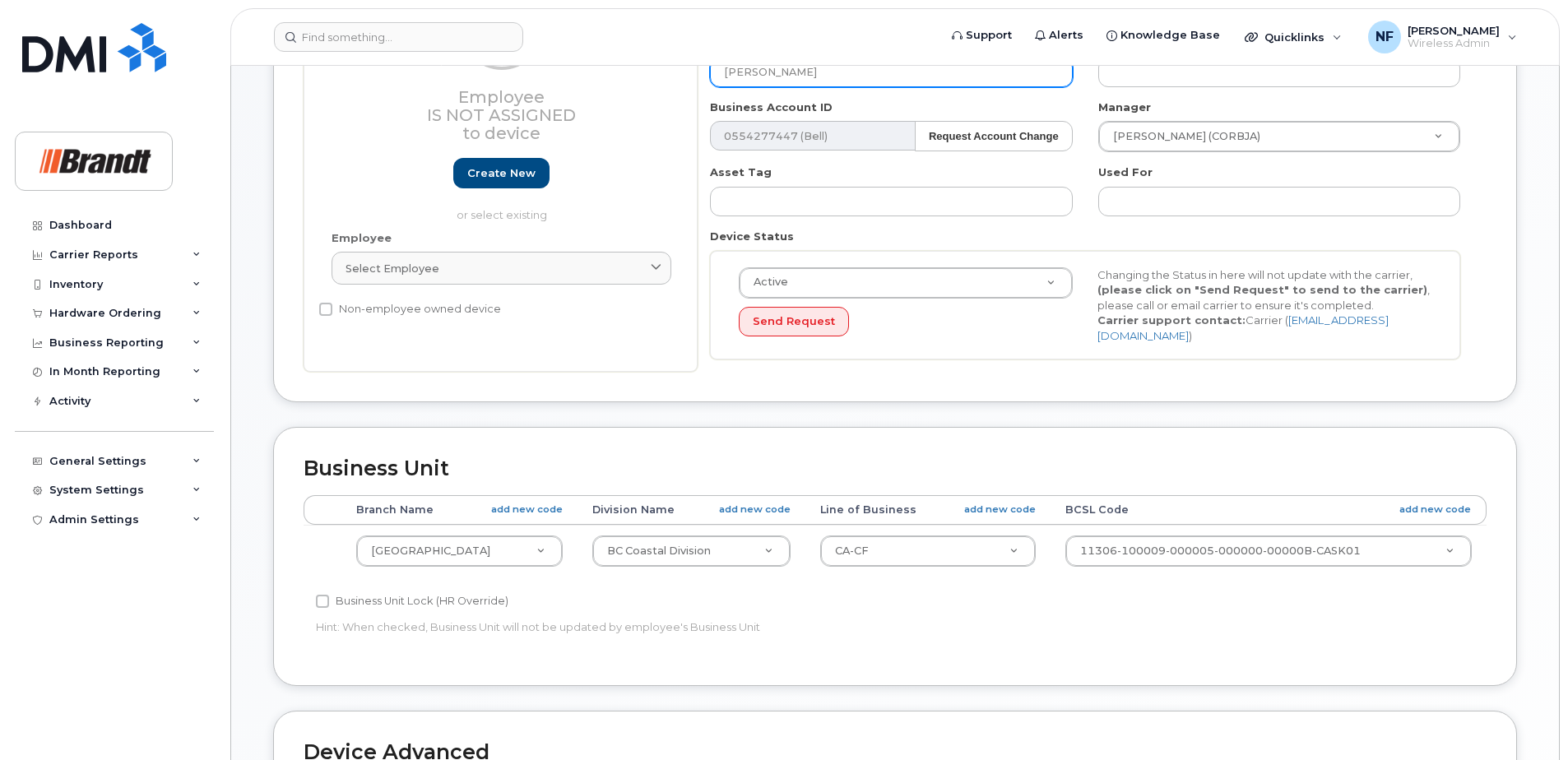
type input "[PERSON_NAME]"
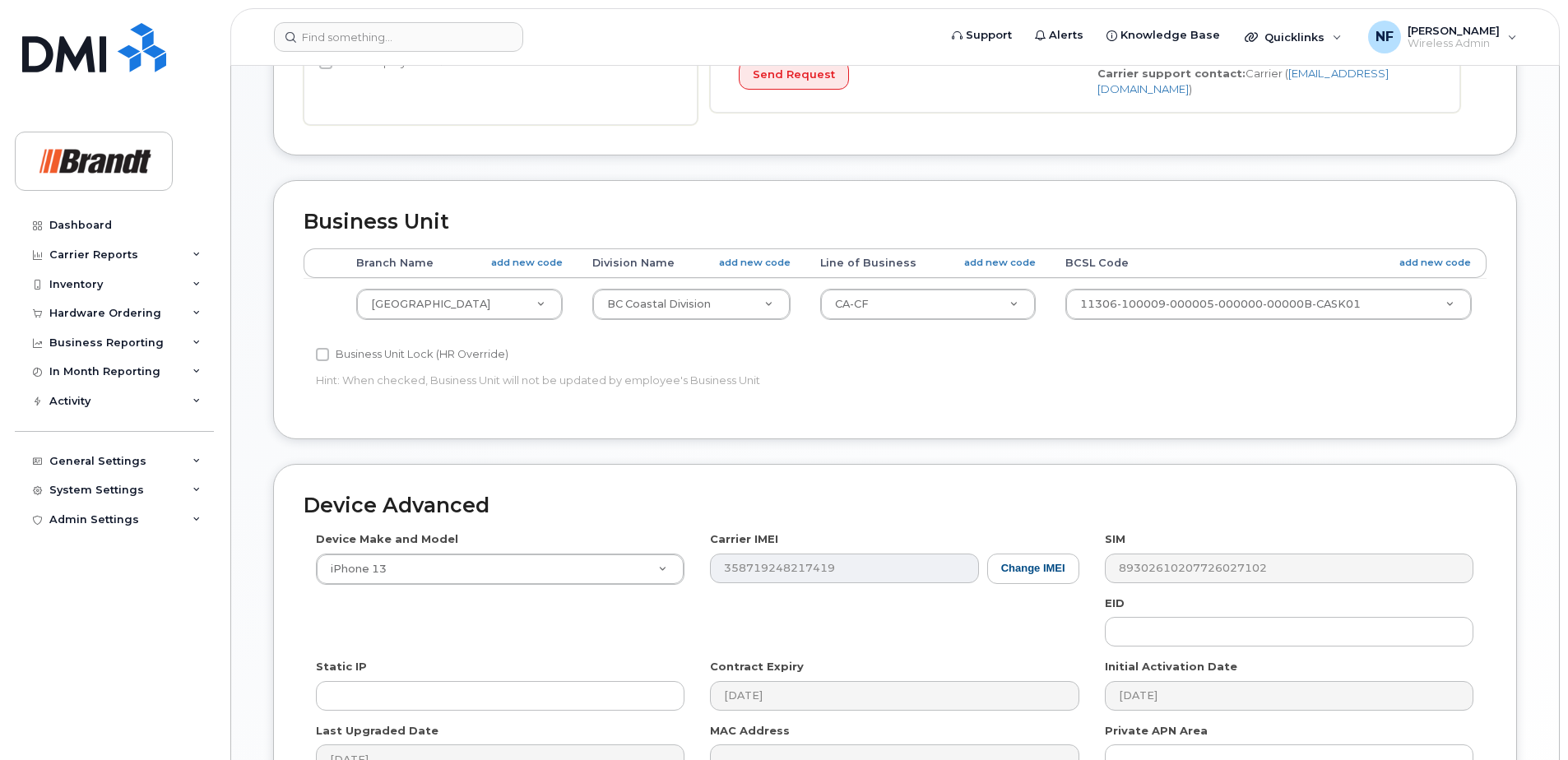
scroll to position [659, 0]
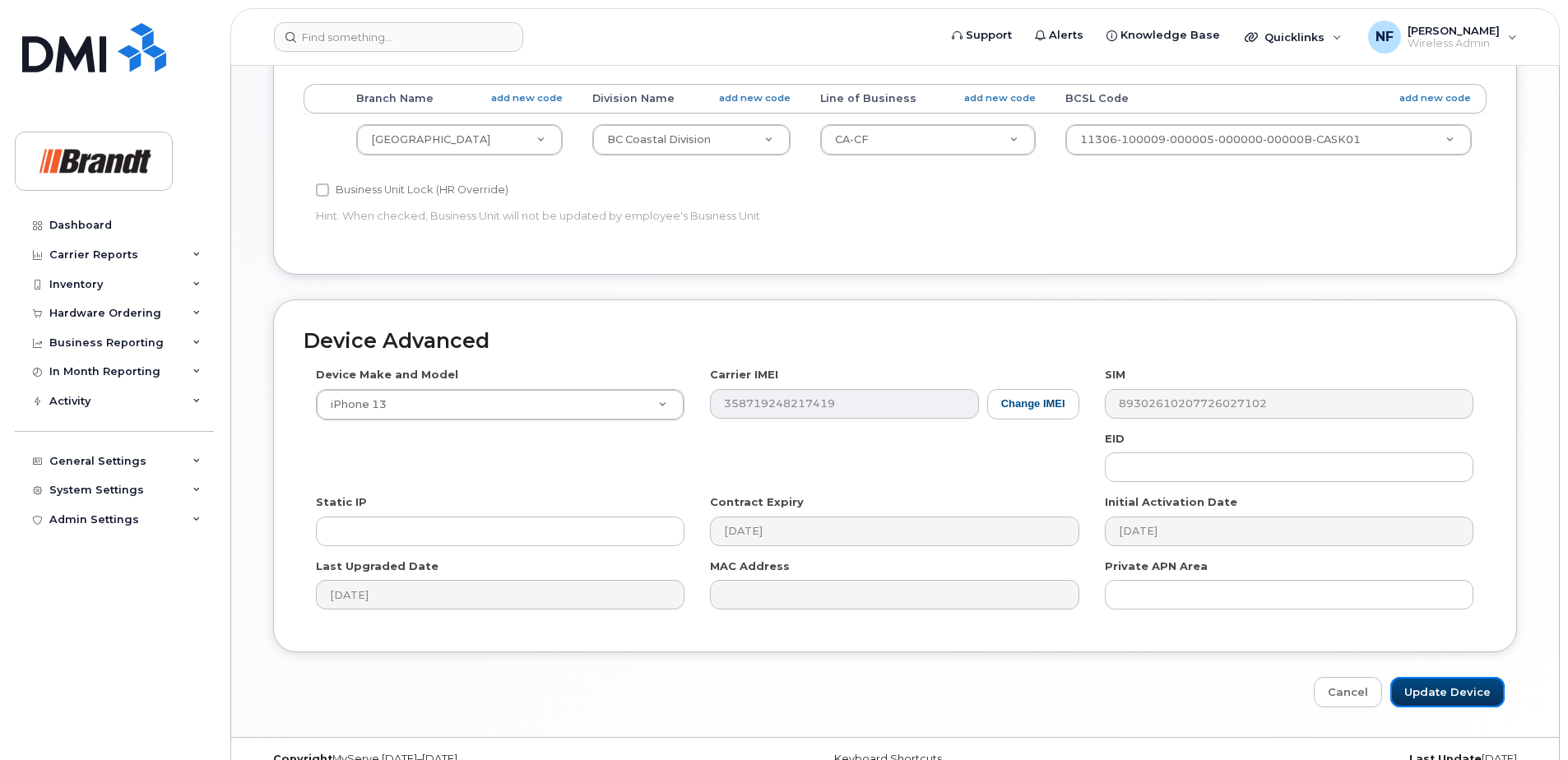
drag, startPoint x: 1426, startPoint y: 685, endPoint x: 1315, endPoint y: 626, distance: 125.7
click at [1427, 685] on input "Update Device" at bounding box center [1447, 692] width 115 height 30
type input "Saving..."
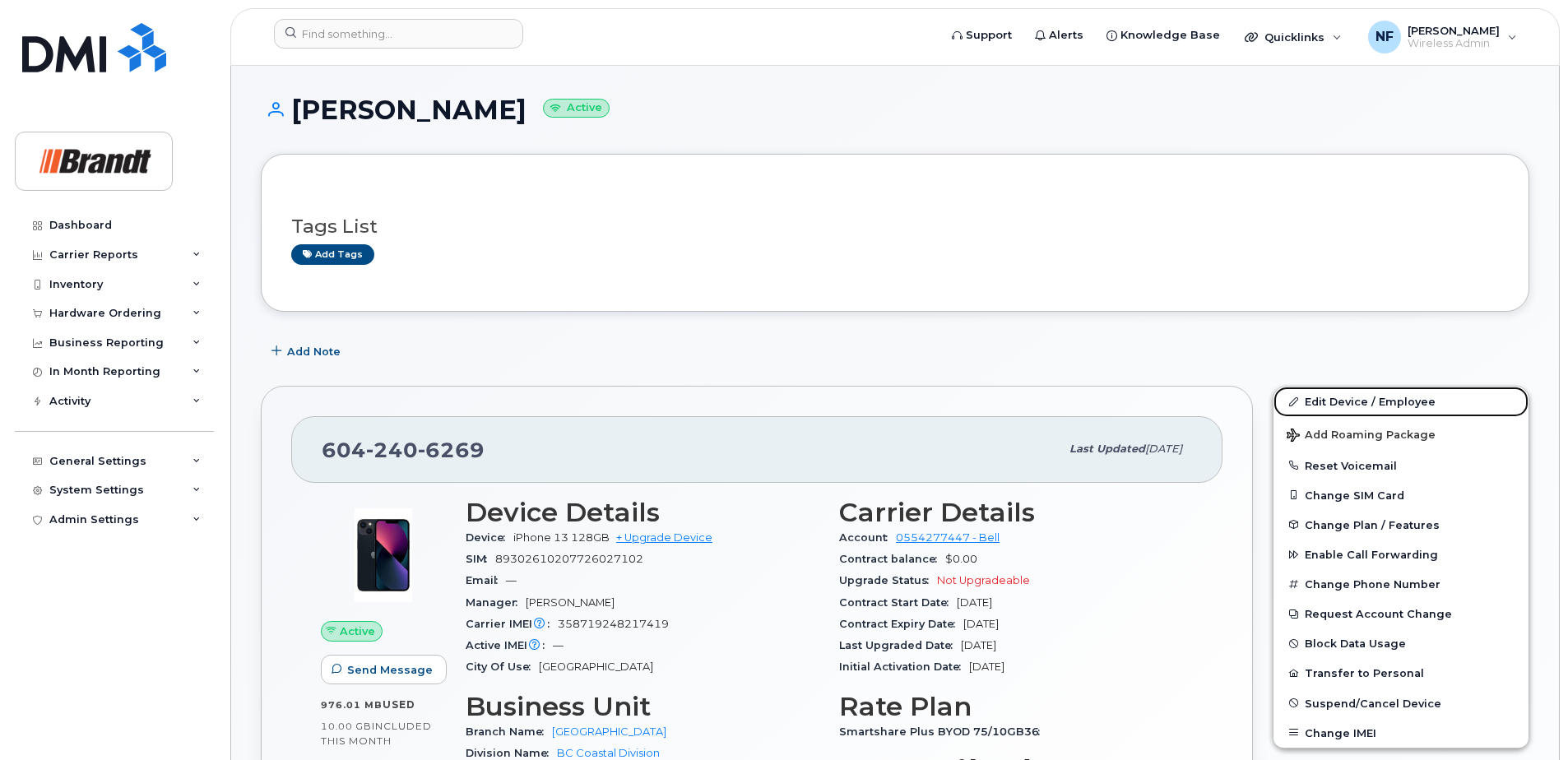
click at [1360, 403] on link "Edit Device / Employee" at bounding box center [1400, 401] width 255 height 30
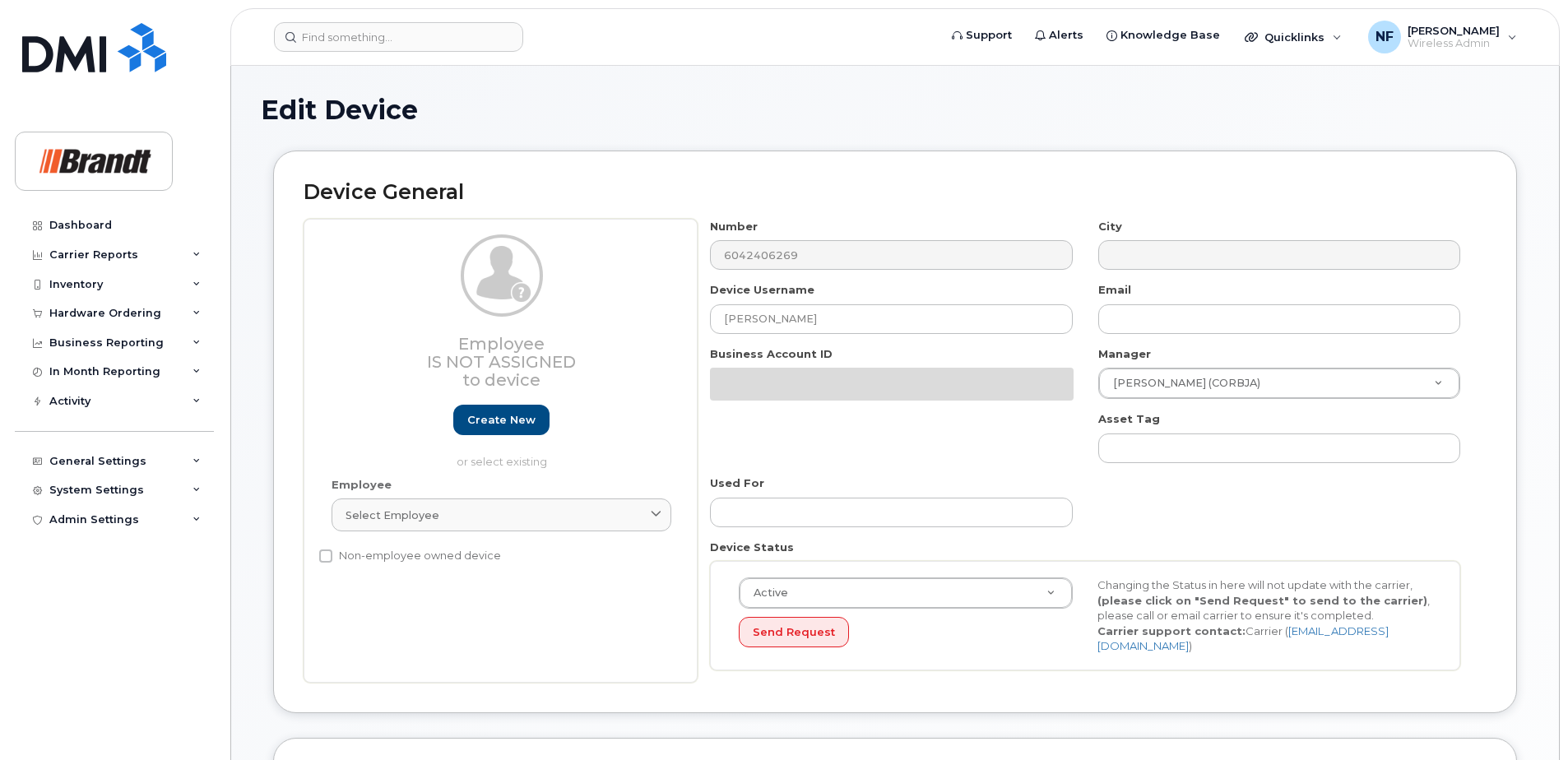
select select "34499238"
select select "34499245"
select select "35155013"
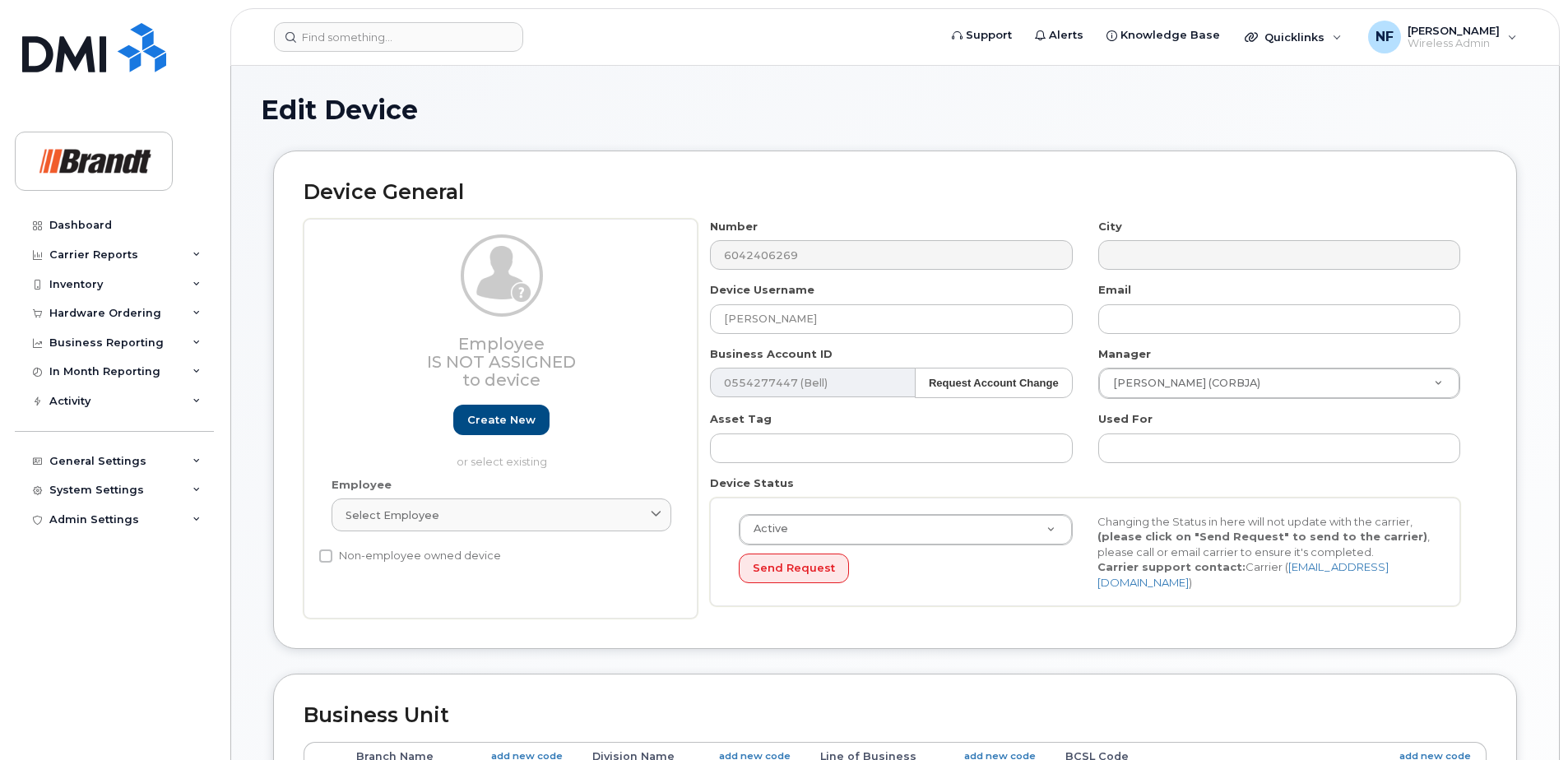
click at [695, 138] on div "Edit Device" at bounding box center [894, 123] width 1268 height 55
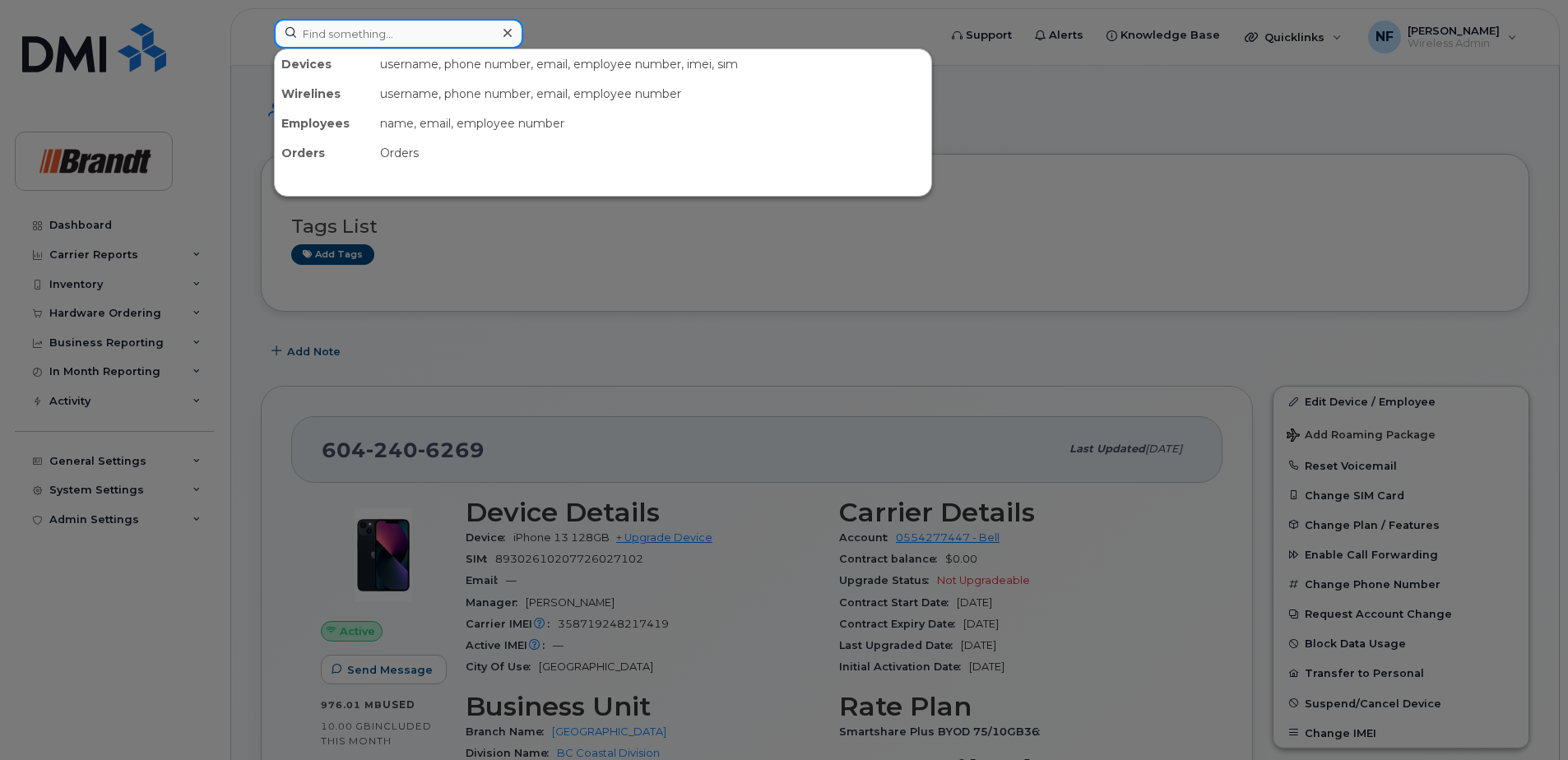
click at [433, 41] on input at bounding box center [398, 34] width 249 height 30
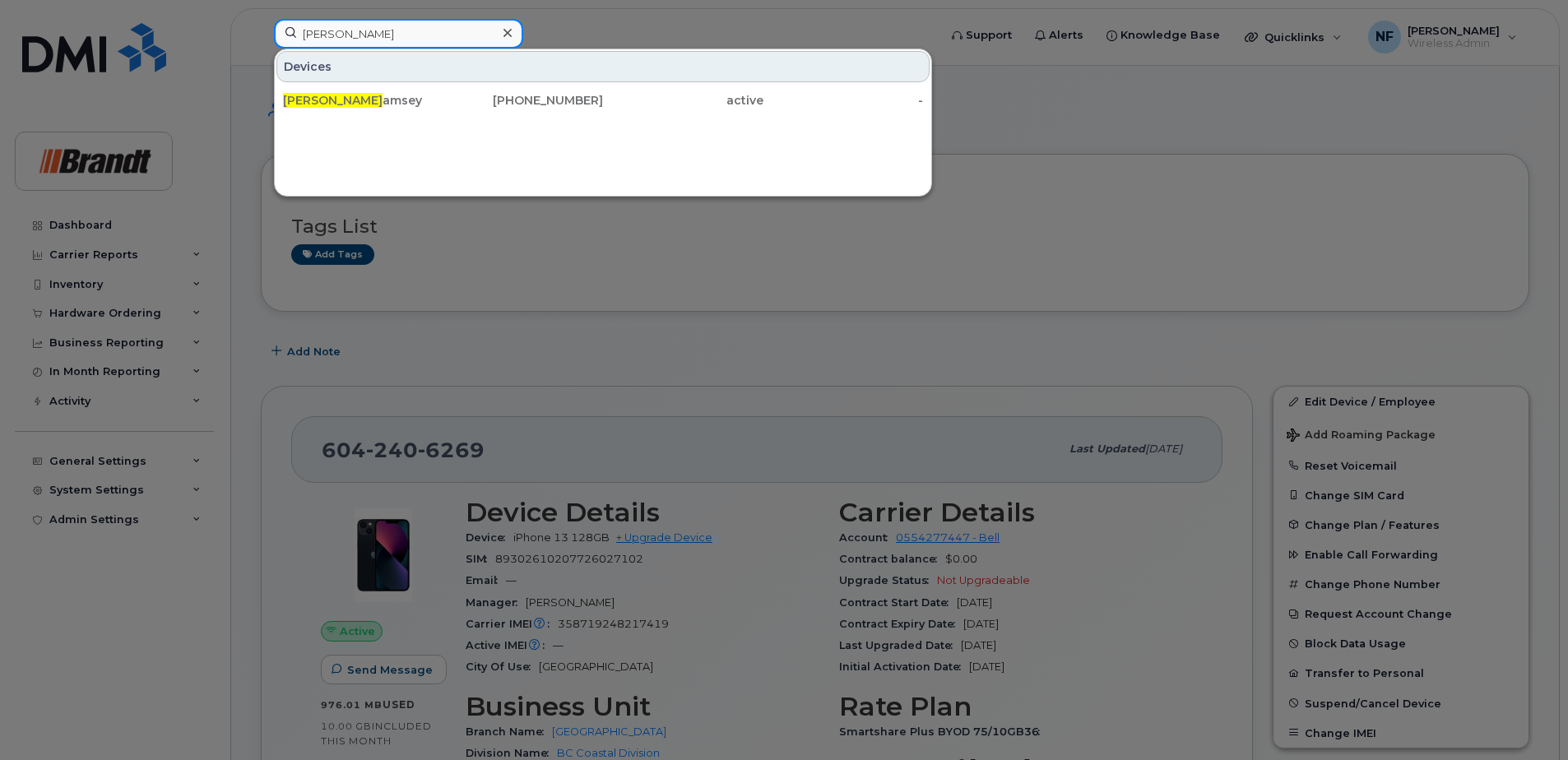
type input "[PERSON_NAME]"
click at [615, 98] on div "active" at bounding box center [683, 101] width 161 height 16
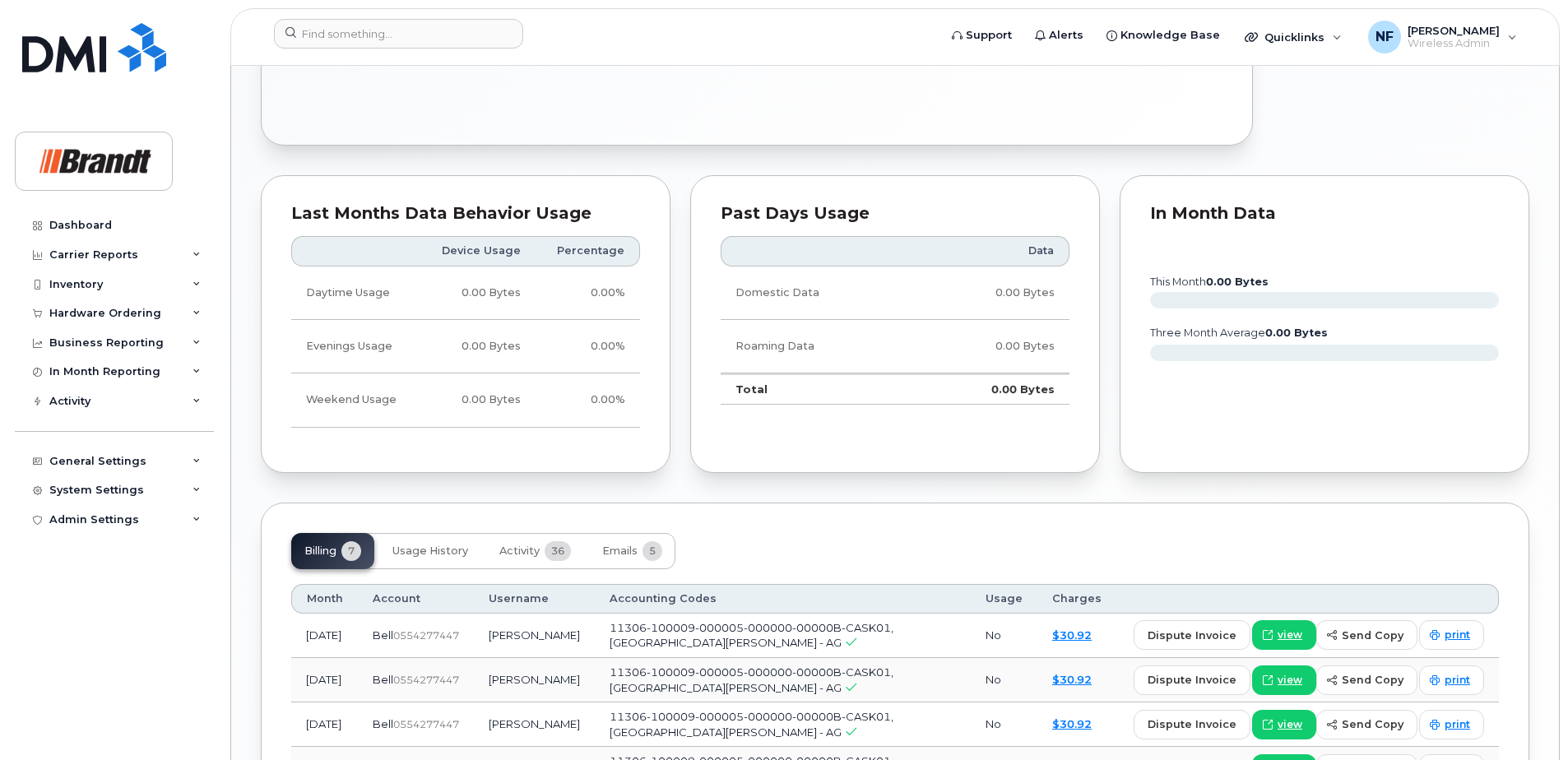
scroll to position [1235, 0]
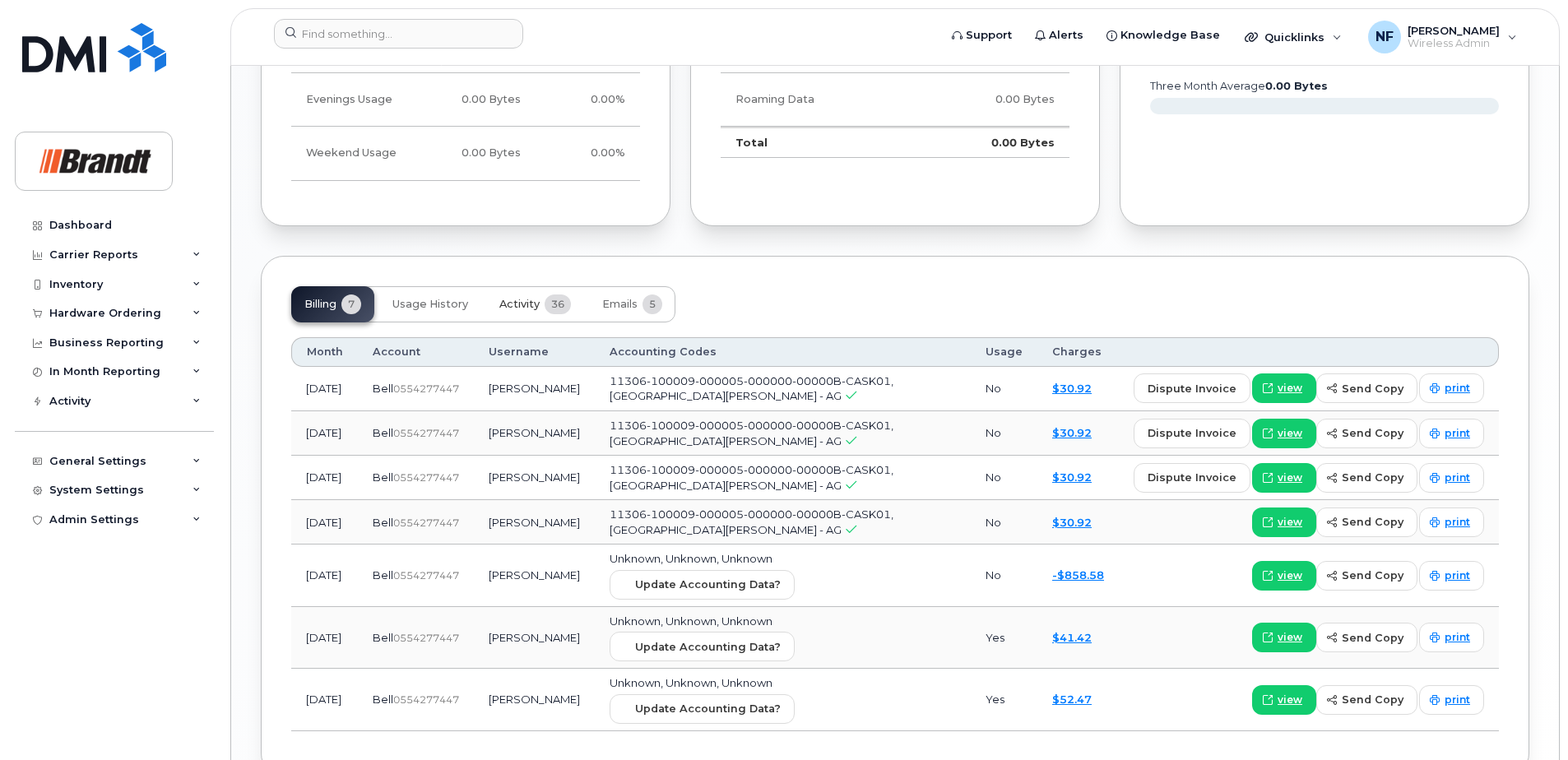
click at [545, 317] on button "Activity 36" at bounding box center [535, 304] width 98 height 36
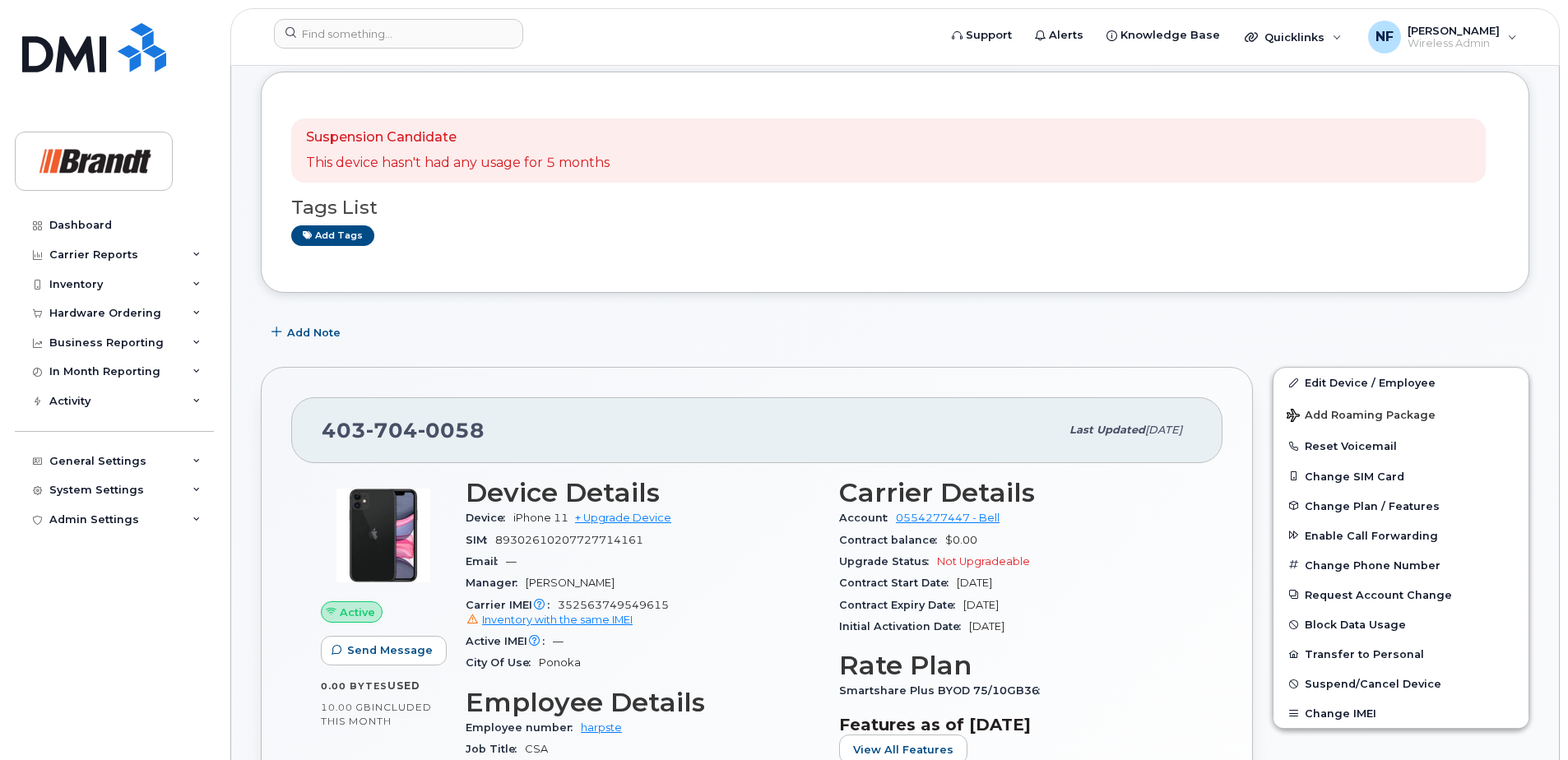
scroll to position [0, 0]
